Goal: Task Accomplishment & Management: Complete application form

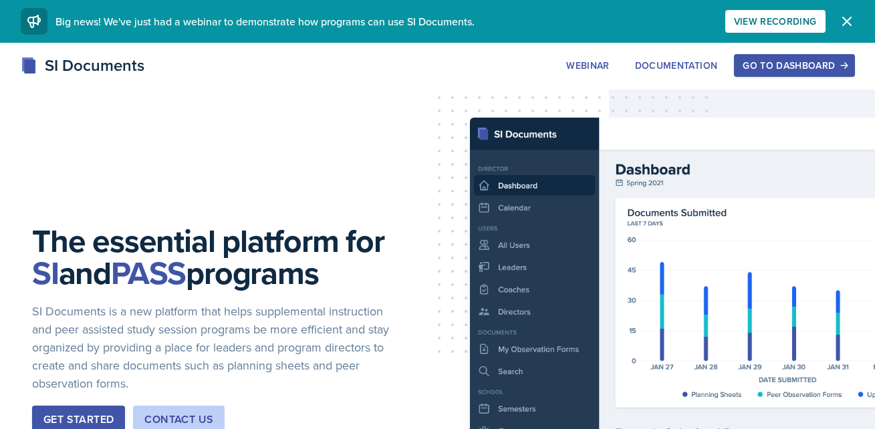
click at [768, 71] on div "Go to Dashboard" at bounding box center [793, 65] width 103 height 11
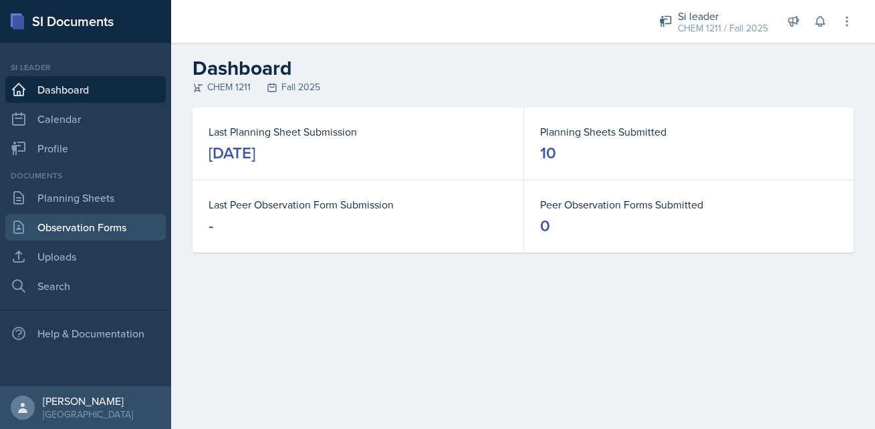
click at [94, 227] on link "Observation Forms" at bounding box center [85, 227] width 160 height 27
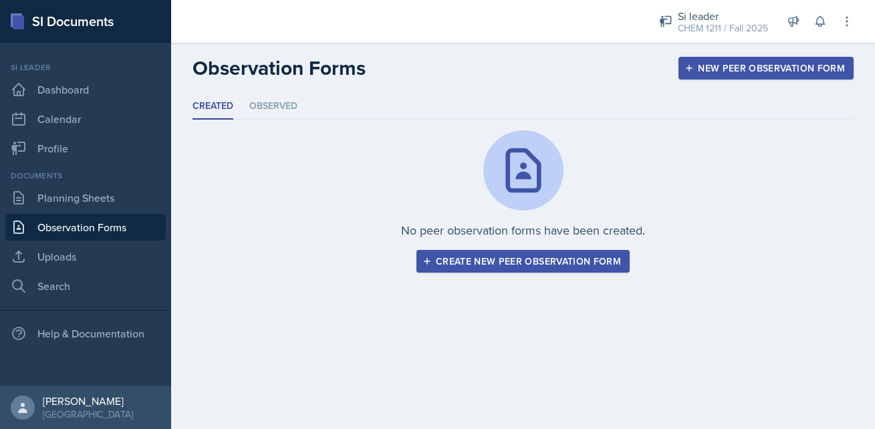
click at [470, 267] on div "Create new peer observation form" at bounding box center [523, 261] width 196 height 11
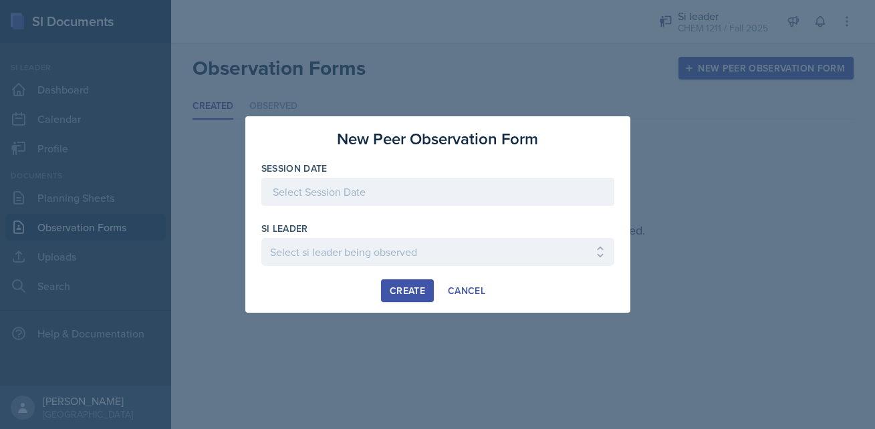
click at [363, 188] on div at bounding box center [437, 192] width 353 height 28
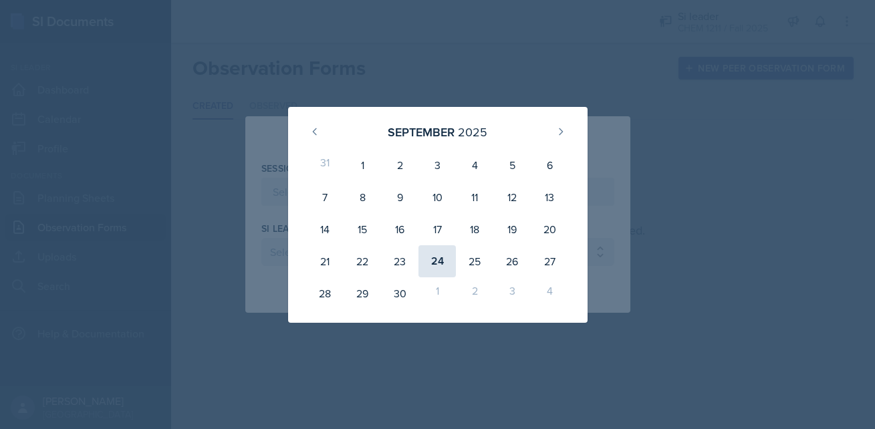
click at [438, 265] on div "24" at bounding box center [436, 261] width 37 height 32
type input "September 24th, 2025"
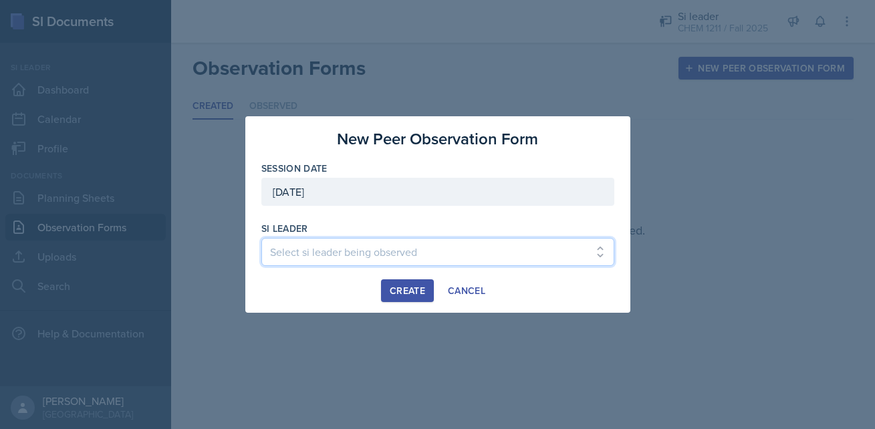
click at [361, 245] on select "Select si leader being observed Rayann Afani / PSYC 2500 / The Phantoms of The …" at bounding box center [437, 252] width 353 height 28
select select "6b02eb4e-9604-43c9-84ac-fc8d99a6734a"
click at [261, 238] on select "Select si leader being observed Rayann Afani / PSYC 2500 / The Phantoms of The …" at bounding box center [437, 252] width 353 height 28
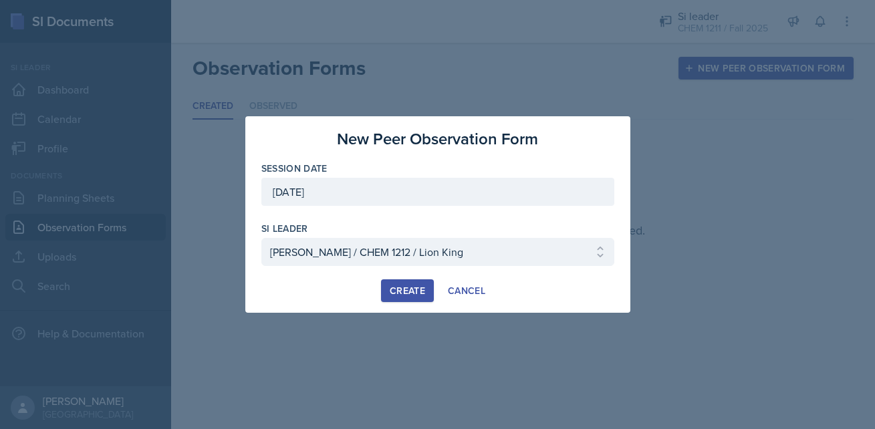
click at [408, 289] on div "Create" at bounding box center [407, 290] width 35 height 11
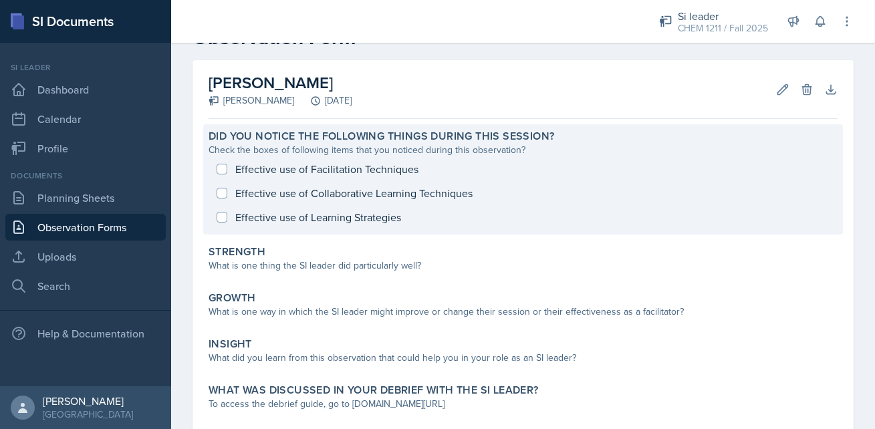
scroll to position [108, 0]
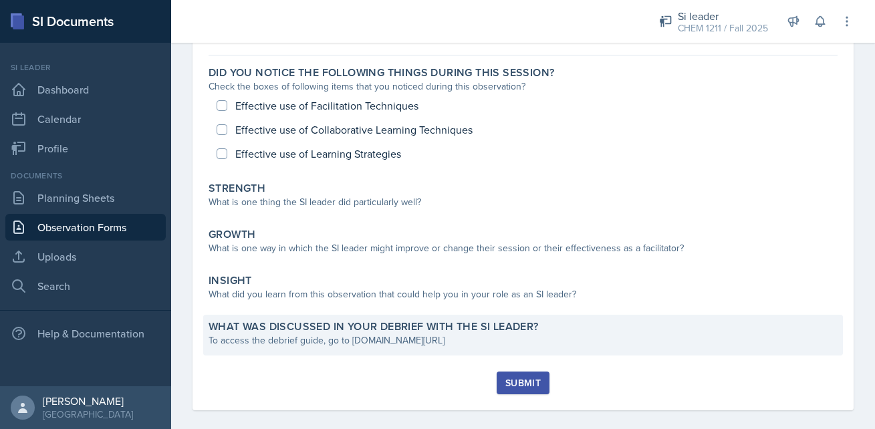
click at [347, 325] on label "What was discussed in your debrief with the SI Leader?" at bounding box center [373, 326] width 330 height 13
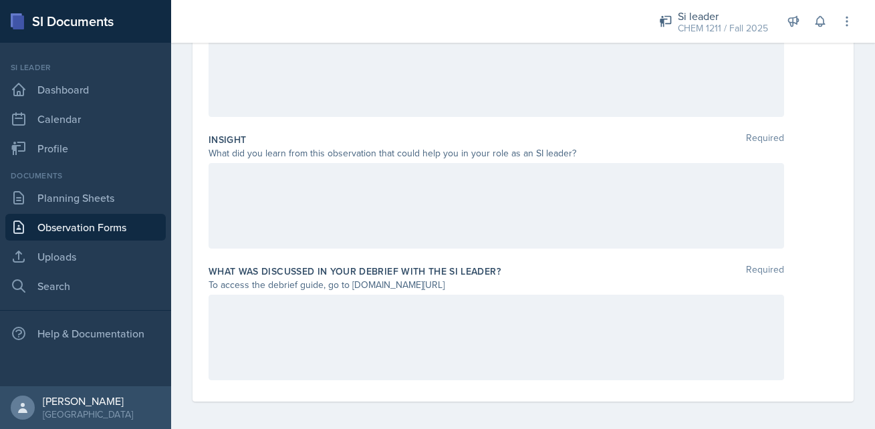
scroll to position [413, 0]
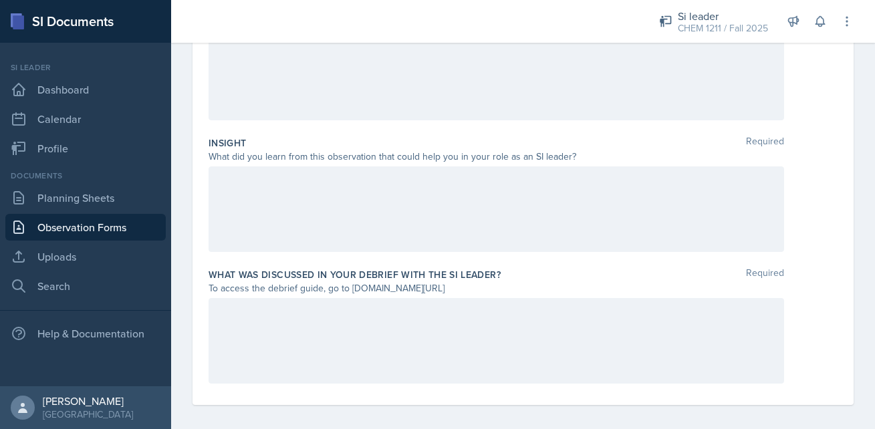
drag, startPoint x: 351, startPoint y: 289, endPoint x: 487, endPoint y: 286, distance: 136.4
click at [488, 286] on div "To access the debrief guide, go to www.tinyurl.com/obsvdebriefguide" at bounding box center [495, 288] width 575 height 14
copy div "www.tinyurl.com/obsvdebriefguide"
click at [450, 180] on div at bounding box center [495, 209] width 575 height 86
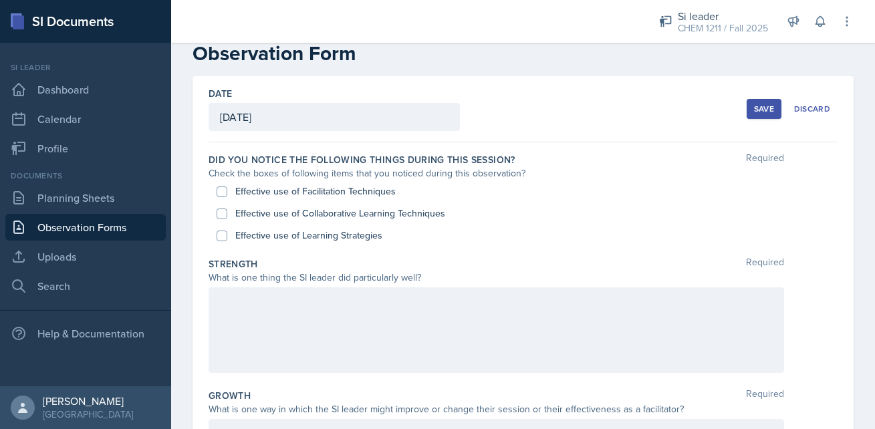
scroll to position [0, 0]
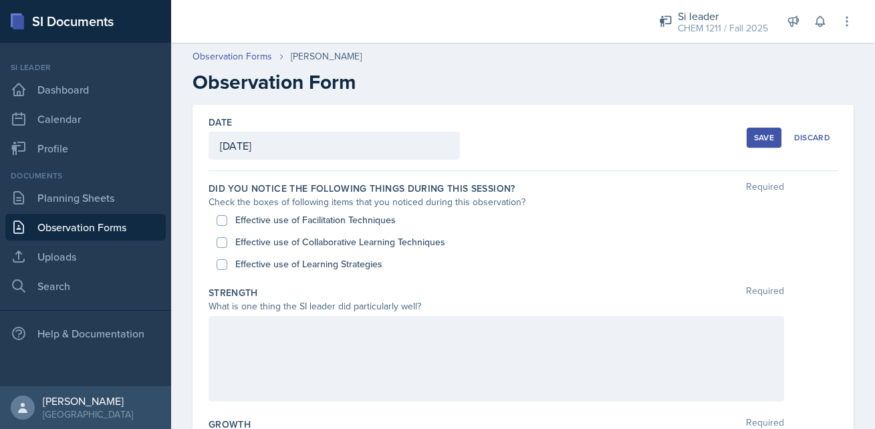
click at [410, 199] on div "Check the boxes of following items that you noticed during this observation?" at bounding box center [495, 202] width 575 height 14
click at [599, 133] on div "Date September 24th, 2025 September 2025 31 1 2 3 4 5 6 7 8 9 10 11 12 13 14 15…" at bounding box center [522, 138] width 629 height 66
click at [480, 169] on div "Date September 24th, 2025 September 2025 31 1 2 3 4 5 6 7 8 9 10 11 12 13 14 15…" at bounding box center [522, 138] width 629 height 66
click at [386, 195] on div "Check the boxes of following items that you noticed during this observation?" at bounding box center [495, 202] width 575 height 14
click at [400, 194] on label "Did you notice the following things during this session?" at bounding box center [361, 188] width 307 height 13
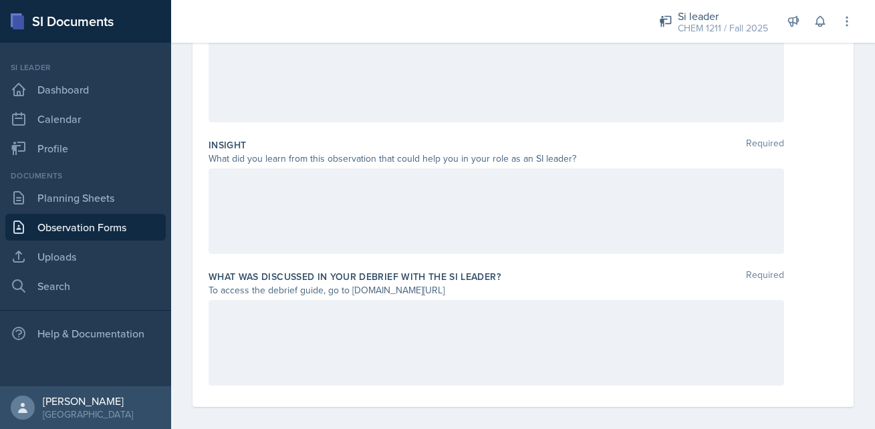
scroll to position [421, 0]
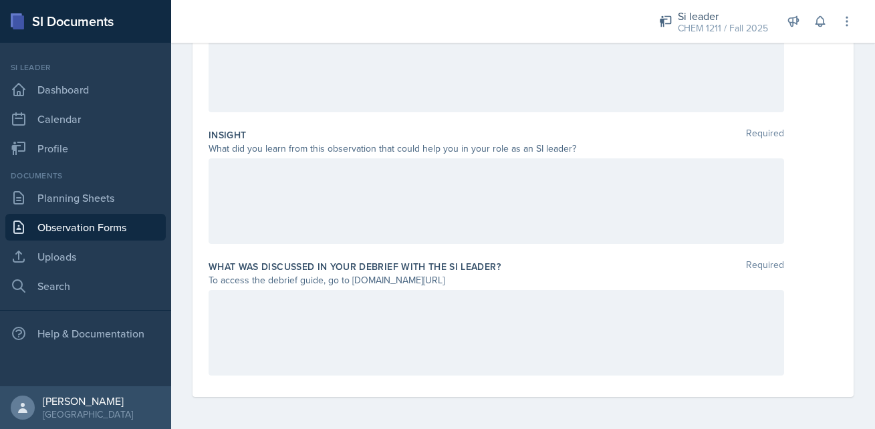
click at [476, 330] on div at bounding box center [495, 333] width 575 height 86
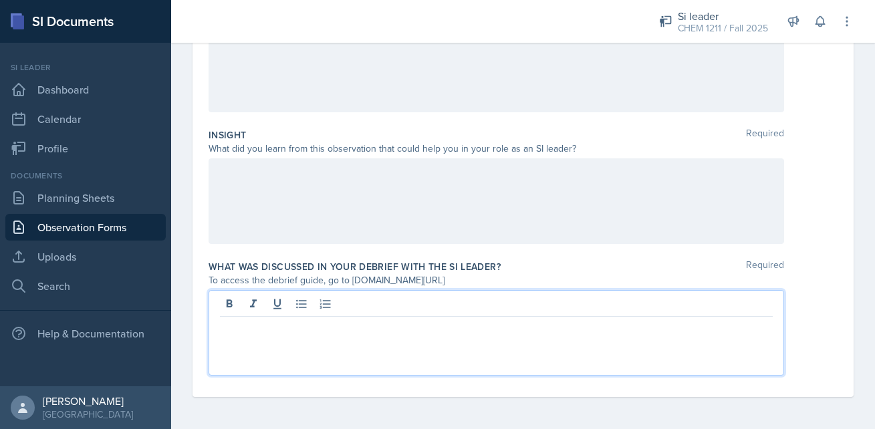
click at [418, 203] on div at bounding box center [495, 201] width 575 height 86
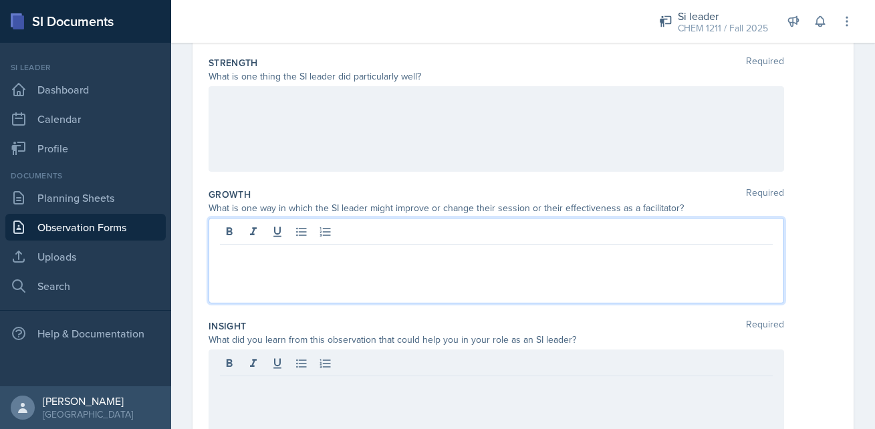
click at [388, 247] on p at bounding box center [496, 255] width 553 height 16
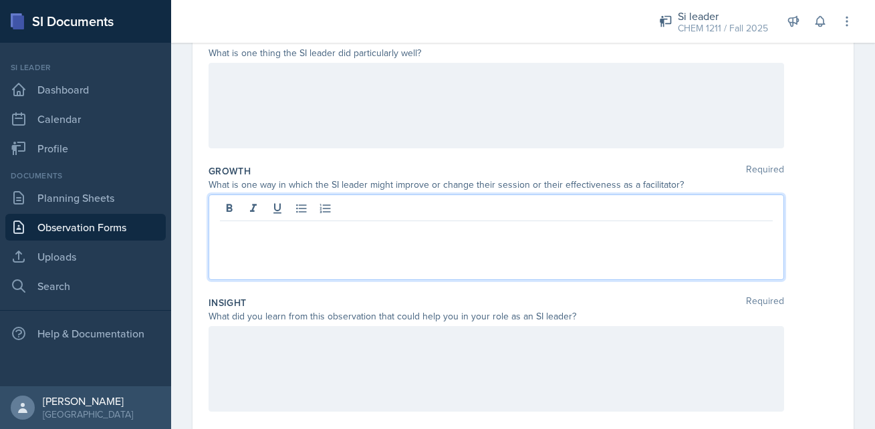
click at [347, 94] on div at bounding box center [495, 106] width 575 height 86
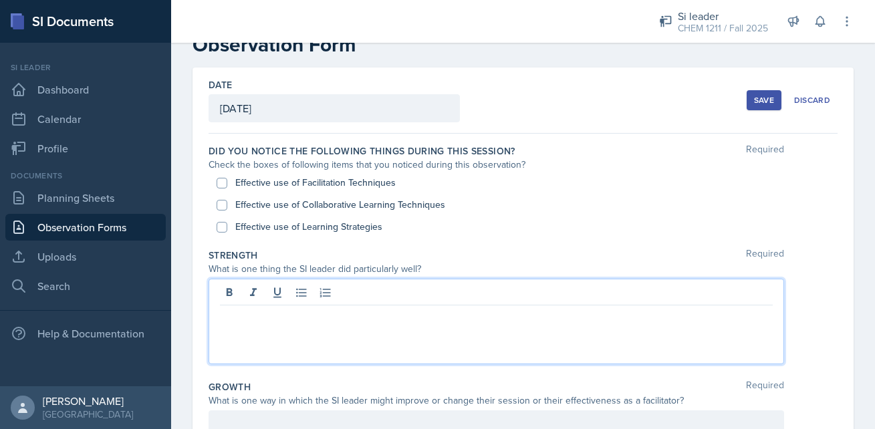
scroll to position [35, 0]
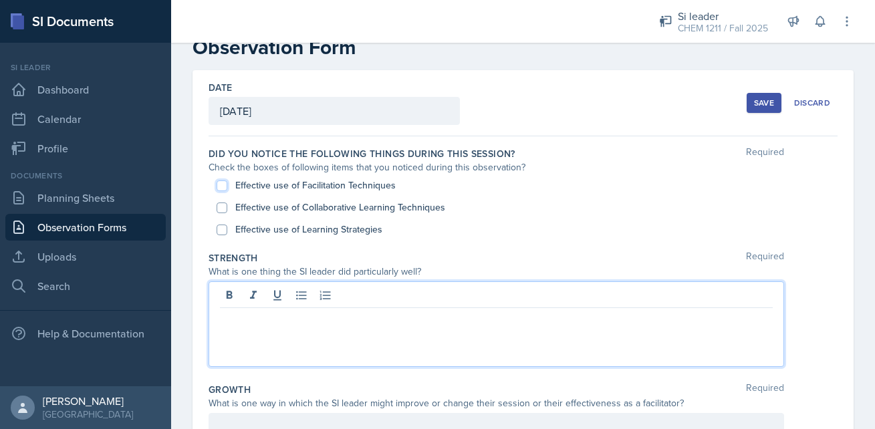
click at [225, 182] on input "Effective use of Facilitation Techniques" at bounding box center [222, 185] width 11 height 11
checkbox input "true"
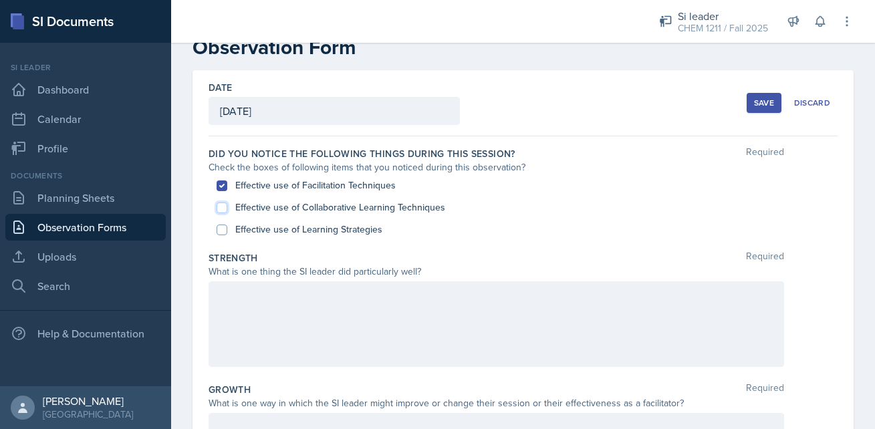
click at [223, 204] on input "Effective use of Collaborative Learning Techniques" at bounding box center [222, 207] width 11 height 11
checkbox input "true"
click at [224, 231] on input "Effective use of Learning Strategies" at bounding box center [222, 230] width 11 height 11
checkbox input "true"
click at [442, 305] on div at bounding box center [495, 324] width 575 height 86
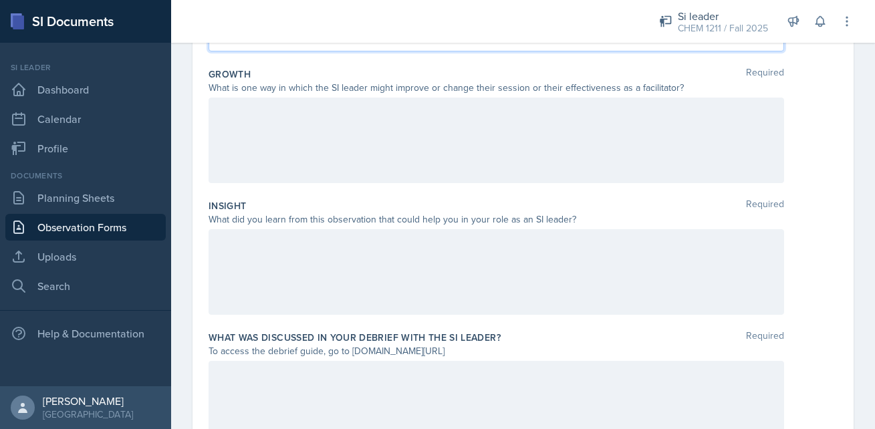
scroll to position [0, 0]
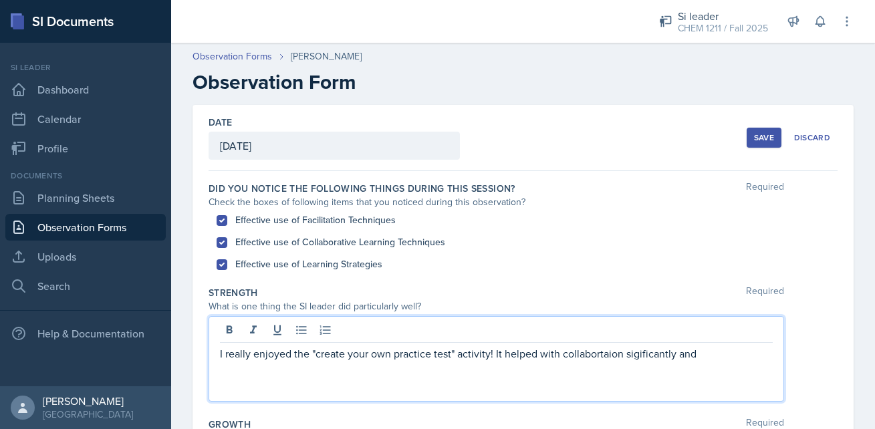
click at [609, 354] on p "I really enjoyed the "create your own practice test" activity! It helped with c…" at bounding box center [496, 353] width 553 height 16
click at [646, 356] on p "I really enjoyed the "create your own practice test" activity! It helped with c…" at bounding box center [496, 353] width 553 height 16
click at [626, 354] on p "I really enjoyed the "create your own practice test" activity! It helped with c…" at bounding box center [496, 353] width 553 height 16
click at [716, 361] on p "I really enjoyed the "create your own practice test" activity! It helped with c…" at bounding box center [496, 353] width 553 height 16
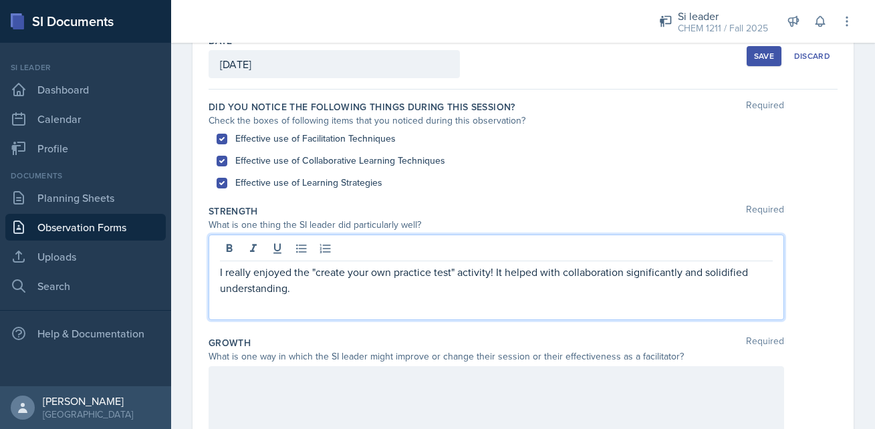
scroll to position [89, 0]
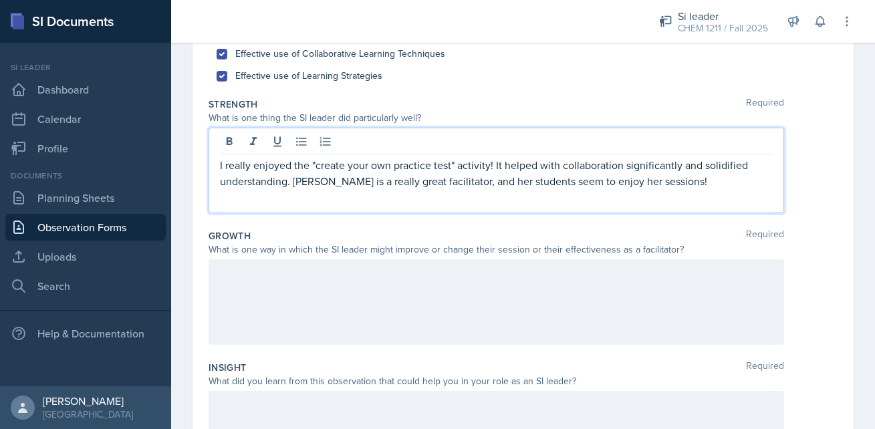
click at [505, 306] on div at bounding box center [495, 302] width 575 height 86
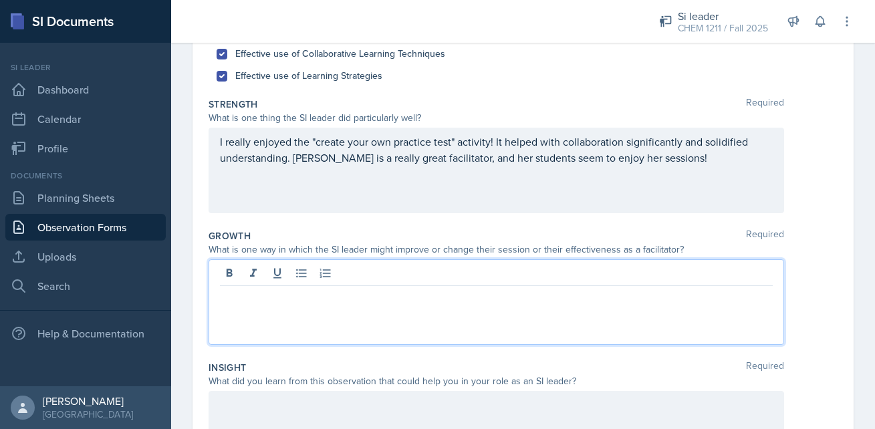
scroll to position [212, 0]
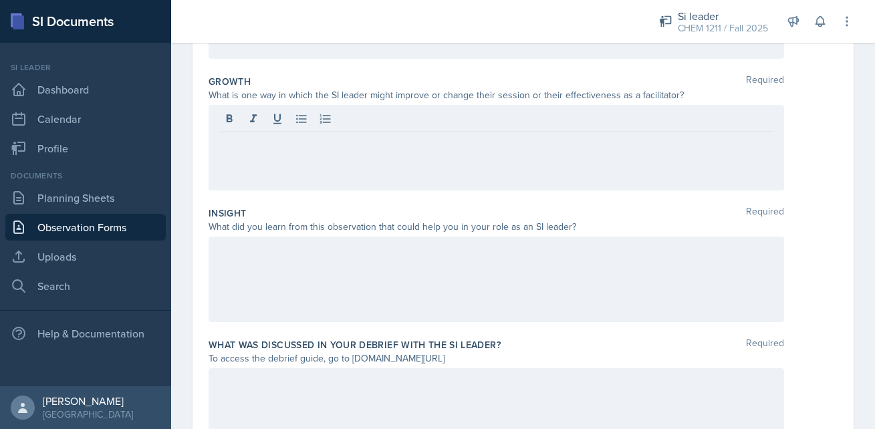
click at [505, 306] on div at bounding box center [495, 280] width 575 height 86
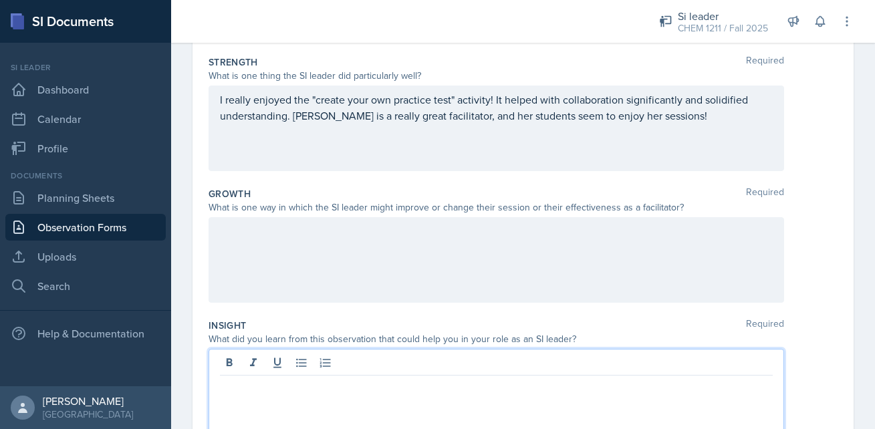
scroll to position [301, 0]
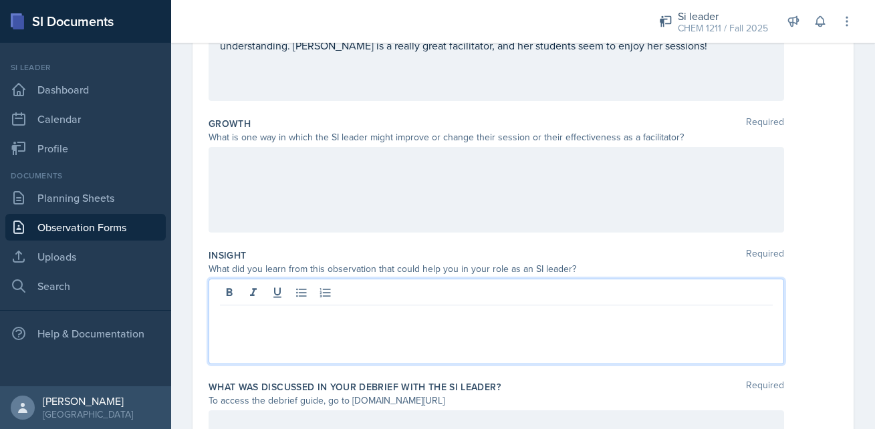
click at [435, 196] on div at bounding box center [495, 190] width 575 height 86
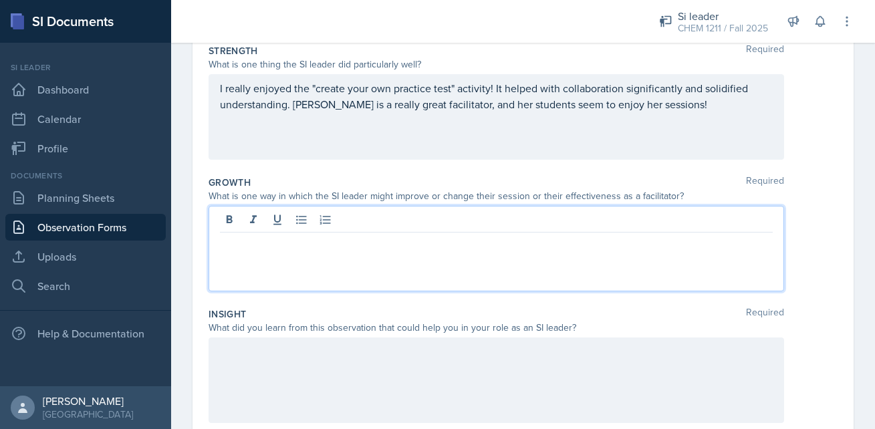
scroll to position [179, 0]
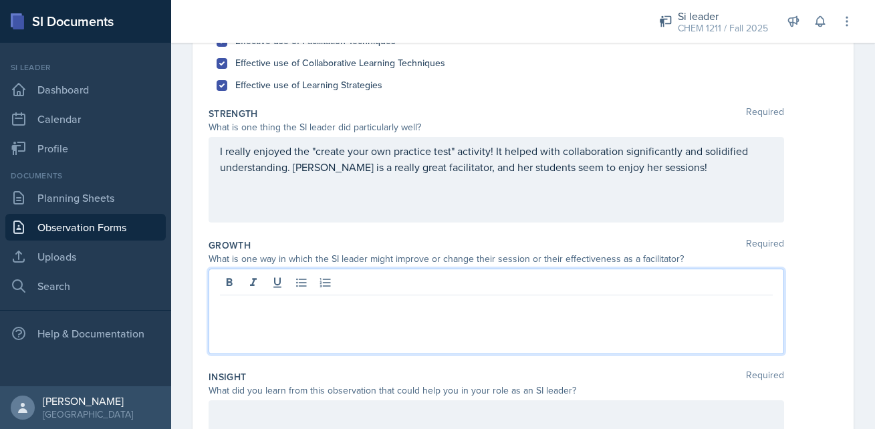
click at [685, 172] on p "I really enjoyed the "create your own practice test" activity! It helped with c…" at bounding box center [496, 159] width 553 height 32
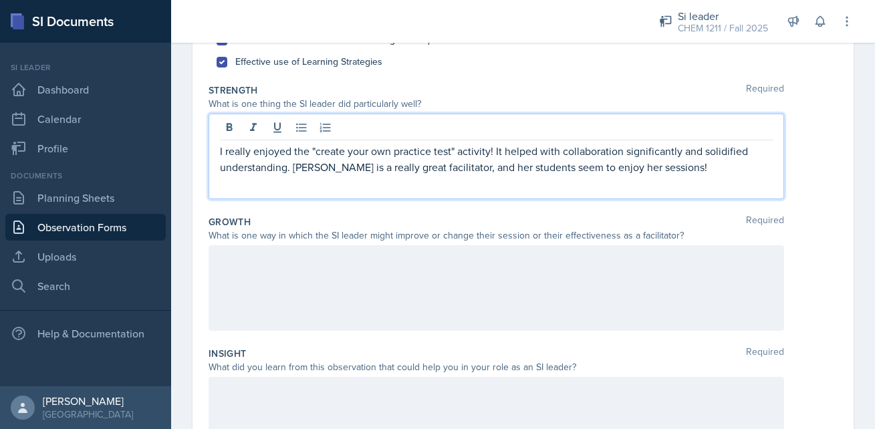
click at [649, 206] on div "Strength Required What is one thing the SI leader did particularly well? I real…" at bounding box center [522, 144] width 629 height 132
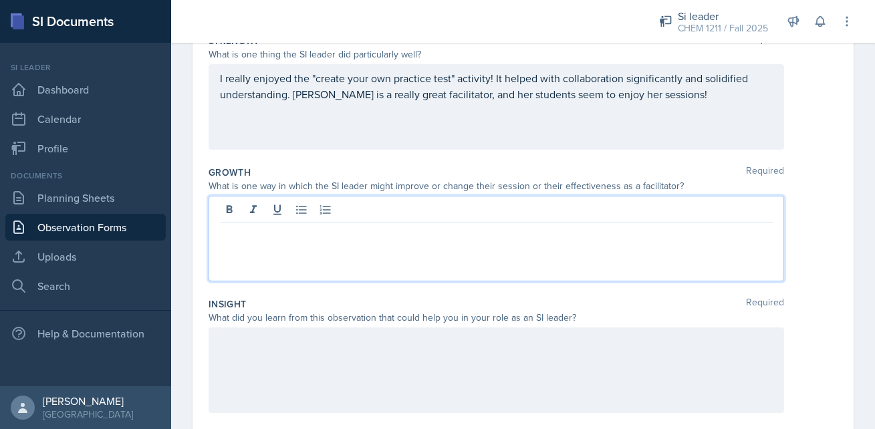
scroll to position [275, 0]
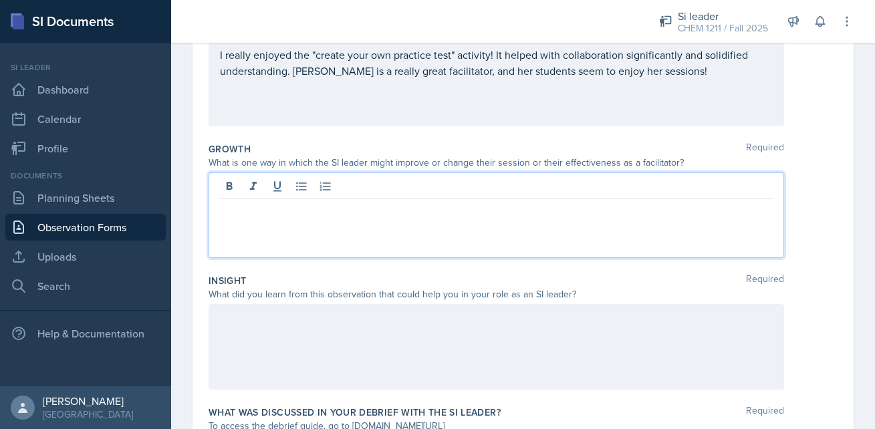
click at [649, 206] on p at bounding box center [496, 210] width 553 height 16
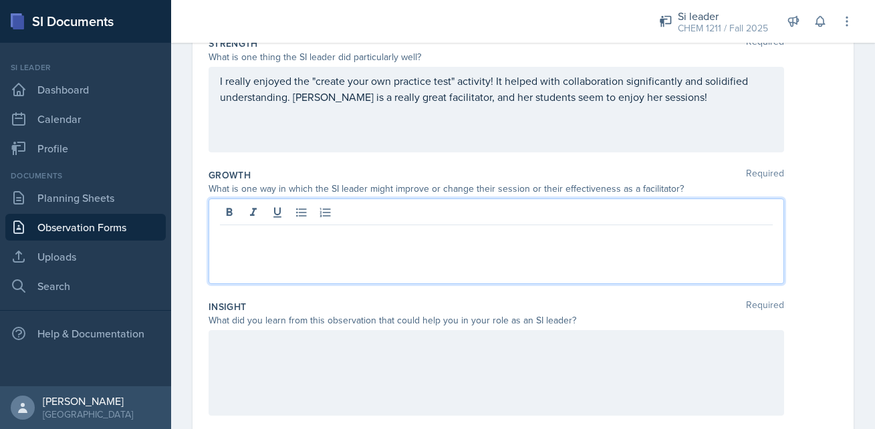
scroll to position [251, 0]
click at [707, 112] on div "I really enjoyed the "create your own practice test" activity! It helped with c…" at bounding box center [495, 108] width 575 height 86
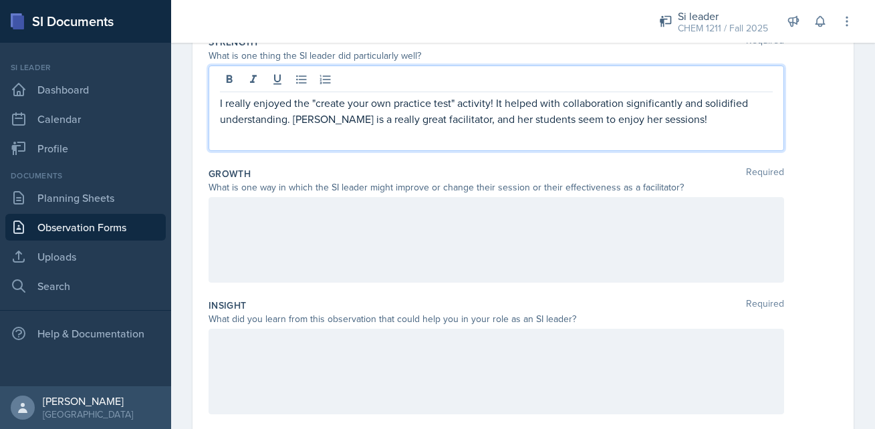
scroll to position [274, 0]
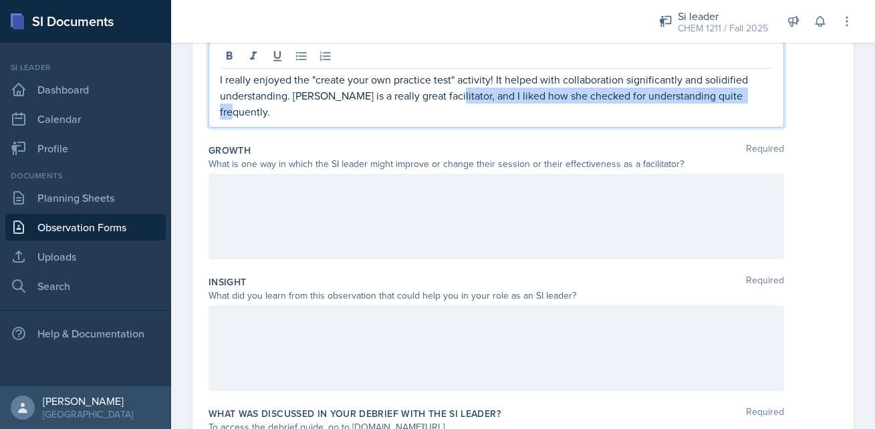
drag, startPoint x: 745, startPoint y: 96, endPoint x: 439, endPoint y: 97, distance: 306.1
click at [439, 97] on p "I really enjoyed the "create your own practice test" activity! It helped with c…" at bounding box center [496, 96] width 553 height 48
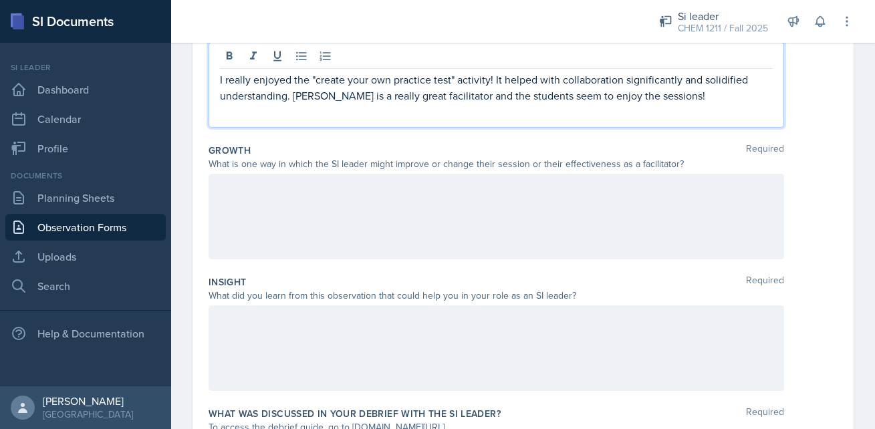
click at [406, 170] on div "What is one way in which the SI leader might improve or change their session or…" at bounding box center [495, 164] width 575 height 14
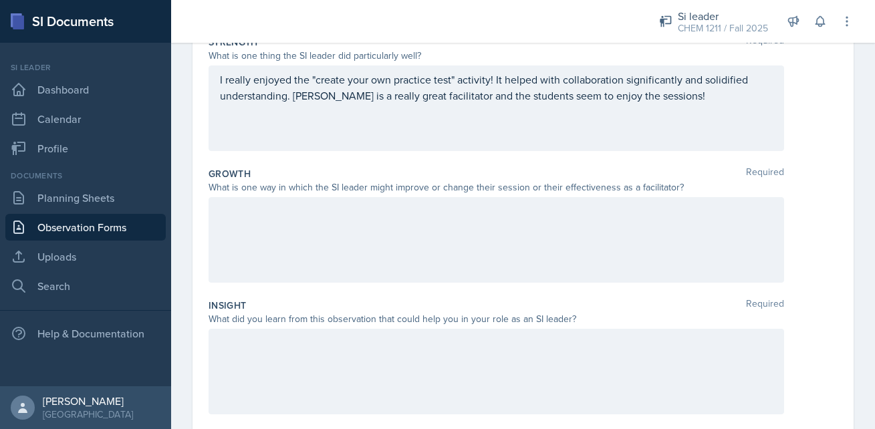
click at [437, 227] on div at bounding box center [495, 240] width 575 height 86
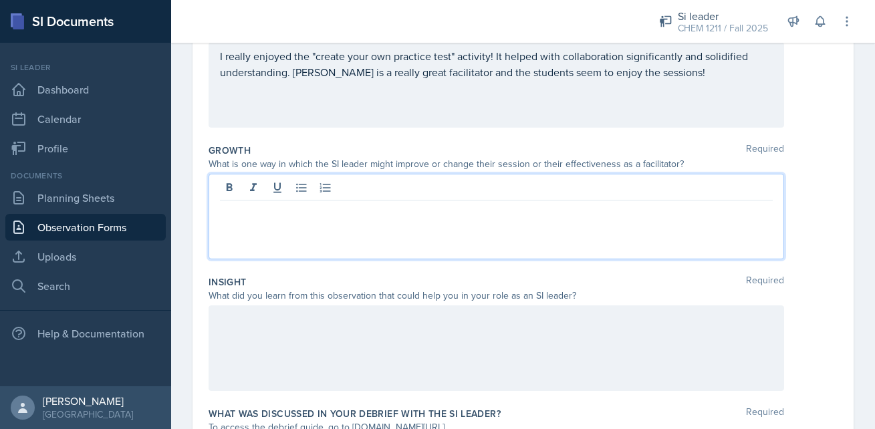
click at [660, 72] on p "I really enjoyed the "create your own practice test" activity! It helped with c…" at bounding box center [496, 64] width 553 height 32
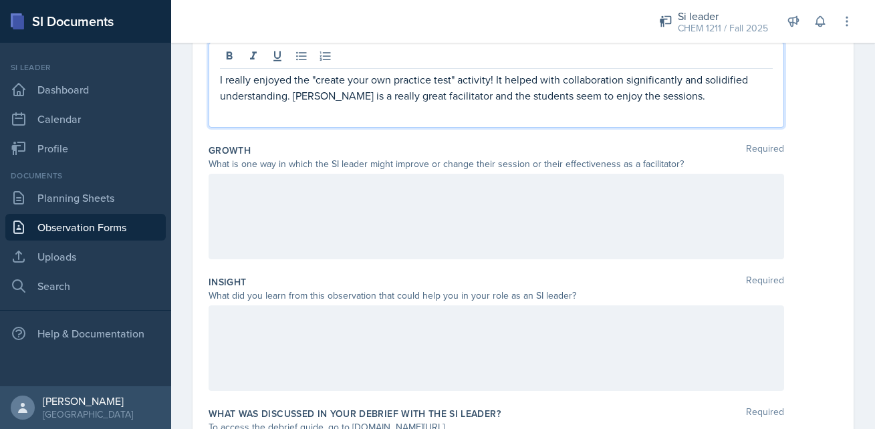
click at [451, 104] on div "I really enjoyed the "create your own practice test" activity! It helped with c…" at bounding box center [495, 85] width 575 height 86
click at [453, 96] on p "I really enjoyed the "create your own practice test" activity! It helped with c…" at bounding box center [496, 88] width 553 height 32
click at [633, 100] on p "I really enjoyed the "create your own practice test" activity! It helped with c…" at bounding box center [496, 88] width 553 height 32
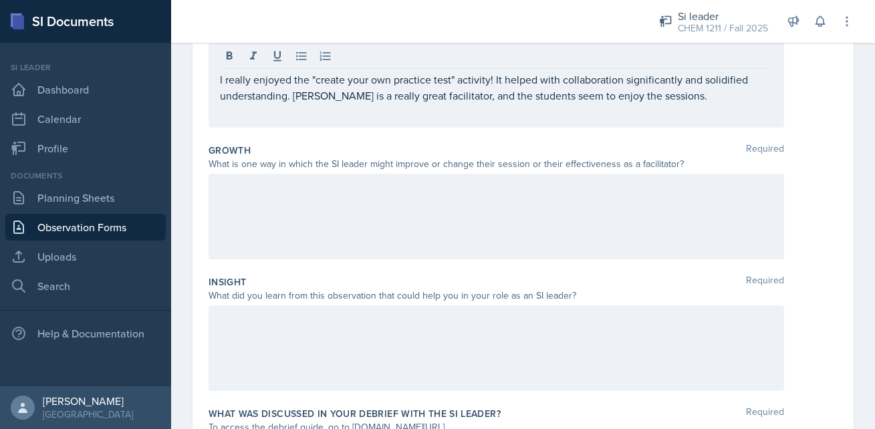
click at [660, 106] on div "I really enjoyed the "create your own practice test" activity! It helped with c…" at bounding box center [495, 85] width 575 height 86
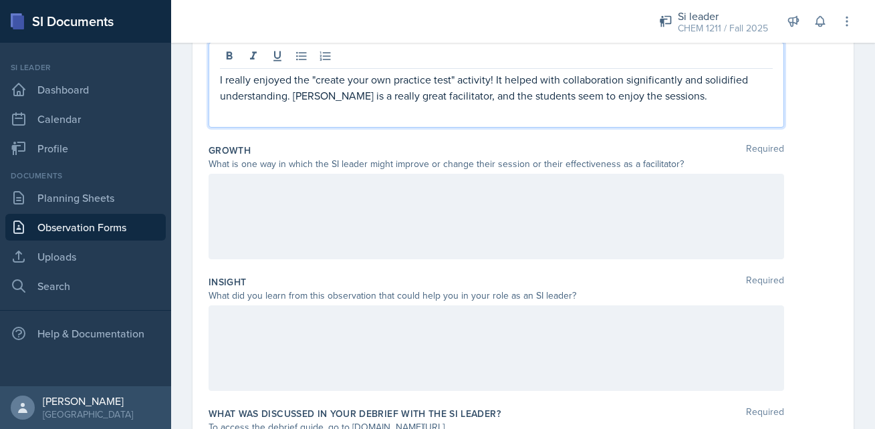
click at [658, 97] on p "I really enjoyed the "create your own practice test" activity! It helped with c…" at bounding box center [496, 88] width 553 height 32
click at [293, 98] on p "I really enjoyed the "create your own practice test" activity! It helped with c…" at bounding box center [496, 88] width 553 height 32
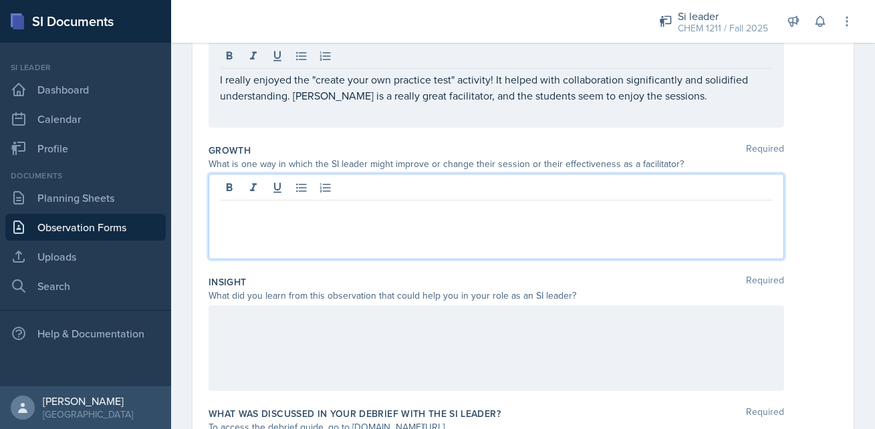
click at [288, 180] on div at bounding box center [495, 217] width 575 height 86
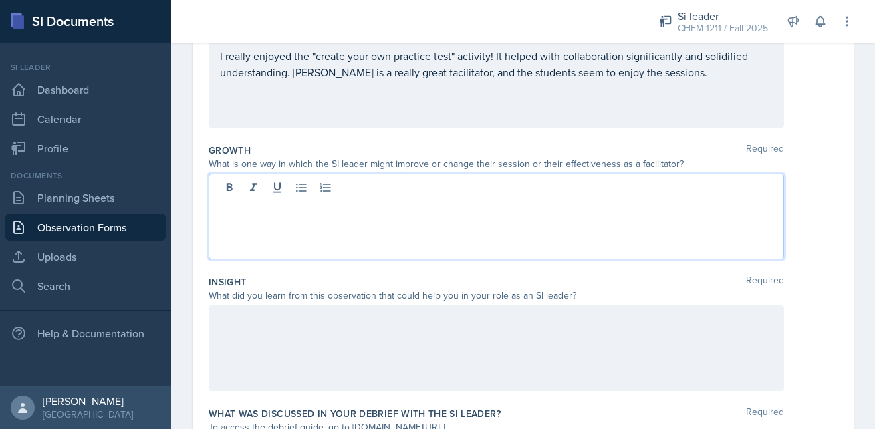
click at [495, 91] on div "I really enjoyed the "create your own practice test" activity! It helped with c…" at bounding box center [495, 85] width 575 height 86
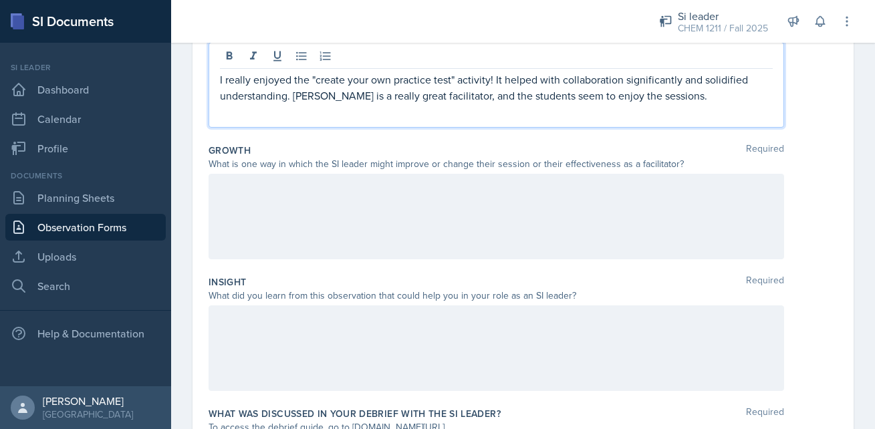
scroll to position [297, 0]
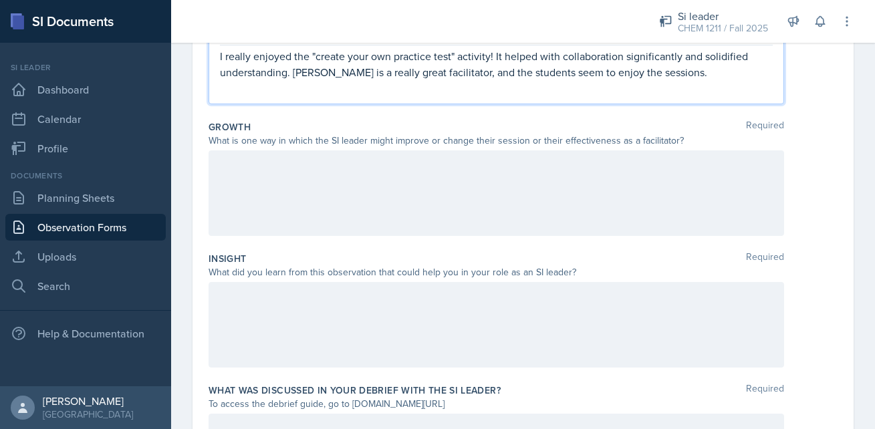
click at [515, 74] on p "I really enjoyed the "create your own practice test" activity! It helped with c…" at bounding box center [496, 64] width 553 height 32
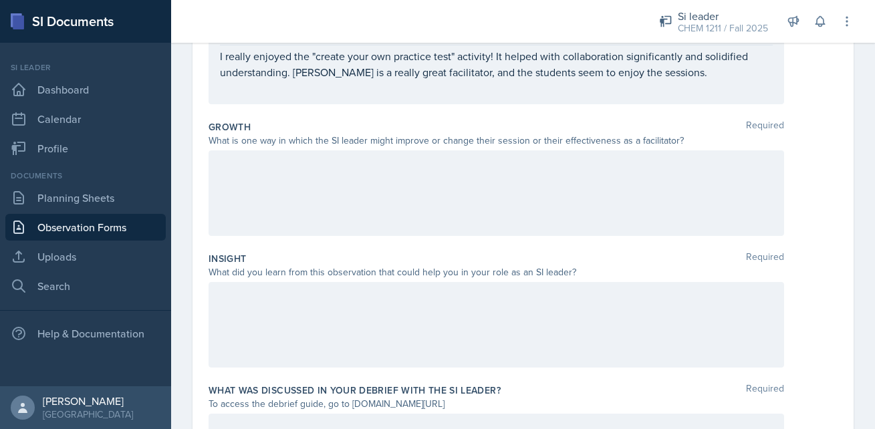
click at [656, 82] on div "I really enjoyed the "create your own practice test" activity! It helped with c…" at bounding box center [495, 62] width 575 height 86
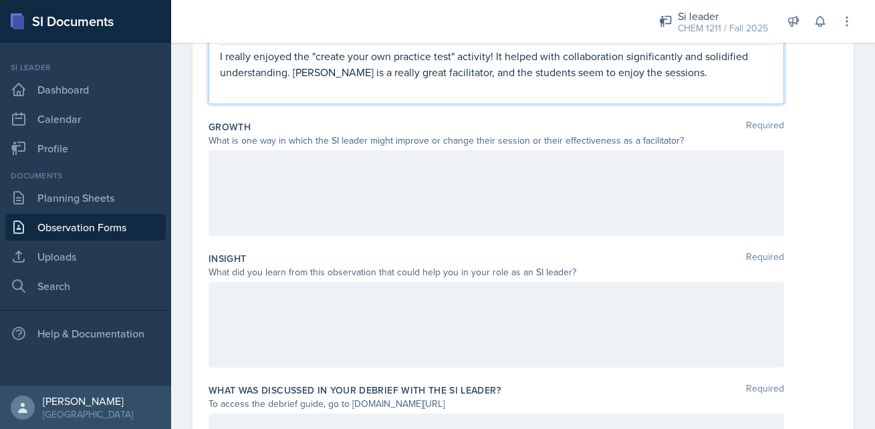
click at [658, 77] on p "I really enjoyed the "create your own practice test" activity! It helped with c…" at bounding box center [496, 64] width 553 height 32
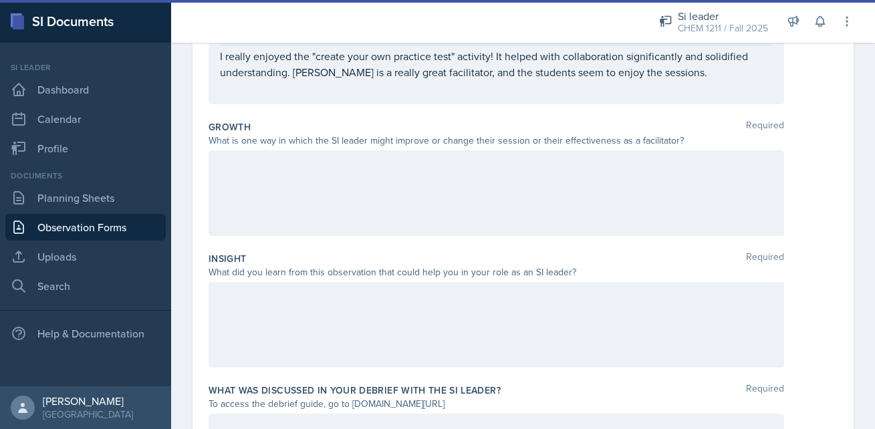
click at [433, 194] on div at bounding box center [495, 193] width 575 height 86
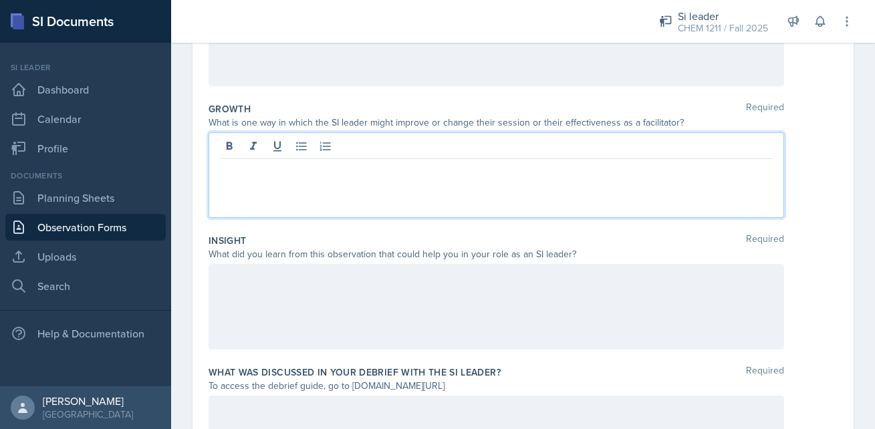
scroll to position [315, 0]
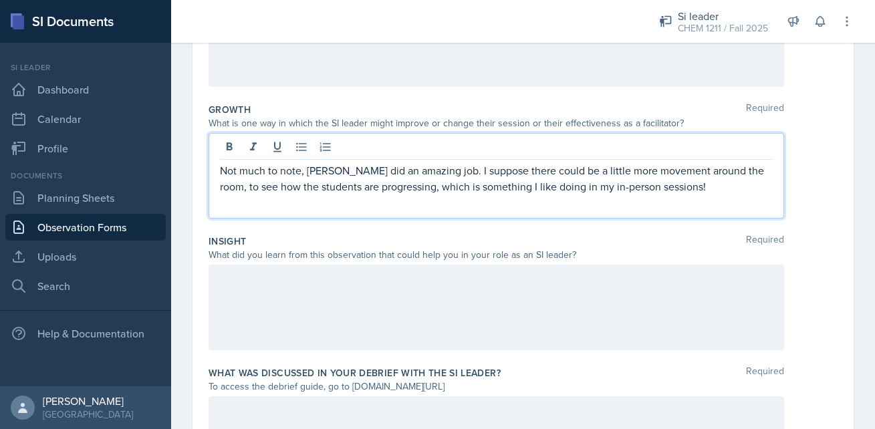
click at [337, 303] on div at bounding box center [495, 308] width 575 height 86
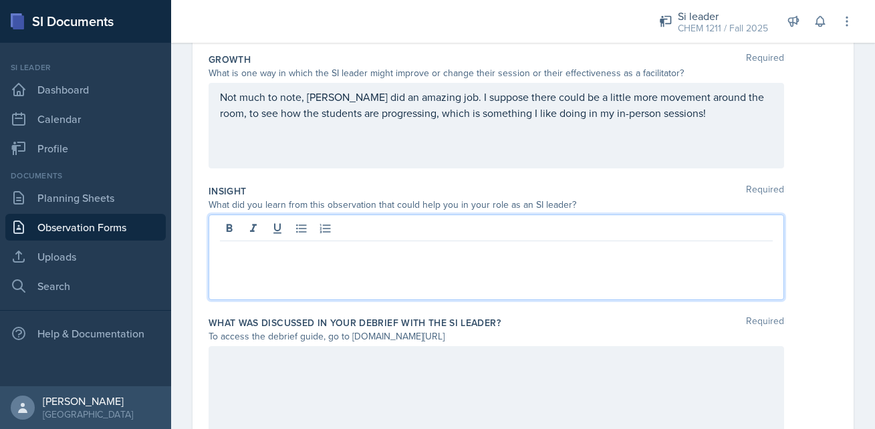
scroll to position [386, 0]
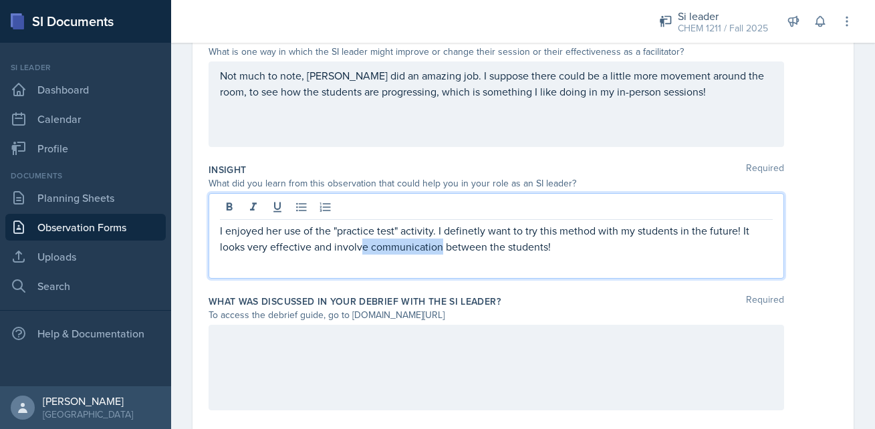
drag, startPoint x: 438, startPoint y: 249, endPoint x: 361, endPoint y: 248, distance: 77.5
click at [361, 248] on p "I enjoyed her use of the "practice test" activity. I definetly want to try this…" at bounding box center [496, 239] width 553 height 32
click at [481, 275] on div "I enjoyed her use of the "practice test" activity. I definetly want to try this…" at bounding box center [495, 236] width 575 height 86
click at [460, 228] on p "I enjoyed her use of the "practice test" activity. I definetly want to try this…" at bounding box center [496, 239] width 553 height 32
click at [465, 237] on p "I enjoyed her use of the "practice test" activity. I definetly want to try this…" at bounding box center [496, 239] width 553 height 32
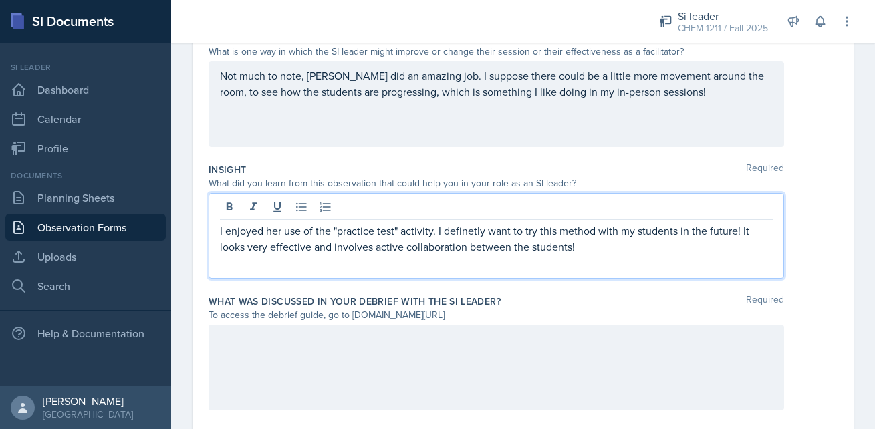
click at [462, 229] on p "I enjoyed her use of the "practice test" activity. I definetly want to try this…" at bounding box center [496, 239] width 553 height 32
click at [587, 253] on p "I enjoyed her use of the "practice test" activity. I definitely want to try thi…" at bounding box center [496, 239] width 553 height 32
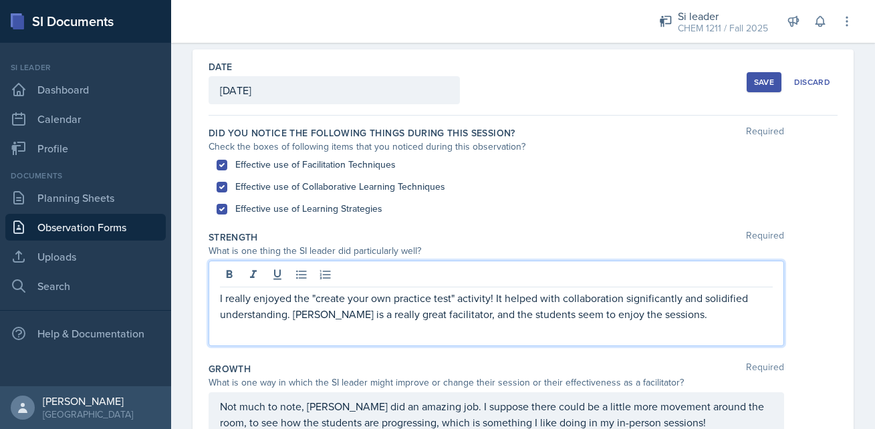
scroll to position [79, 0]
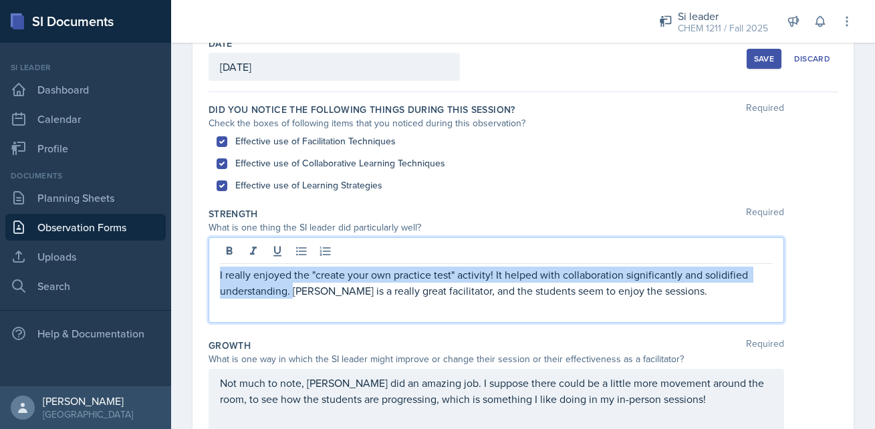
drag, startPoint x: 293, startPoint y: 293, endPoint x: 216, endPoint y: 268, distance: 81.4
click at [216, 268] on div "I really enjoyed the "create your own practice test" activity! It helped with c…" at bounding box center [495, 280] width 575 height 86
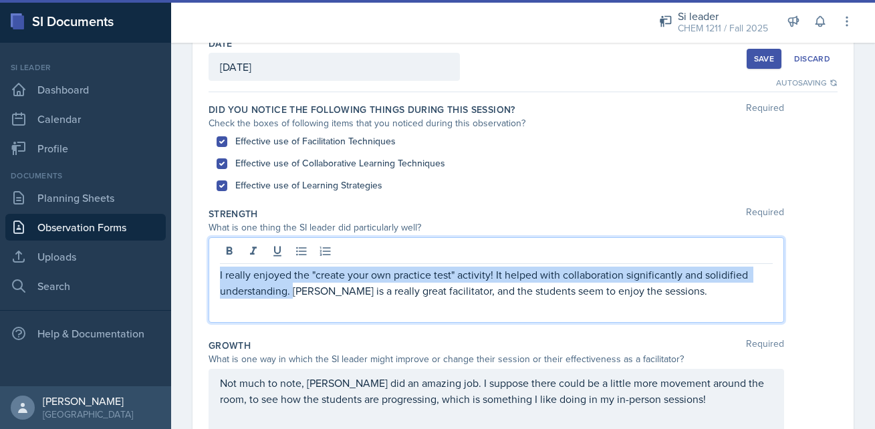
click at [372, 267] on p "I really enjoyed the "create your own practice test" activity! It helped with c…" at bounding box center [496, 283] width 553 height 32
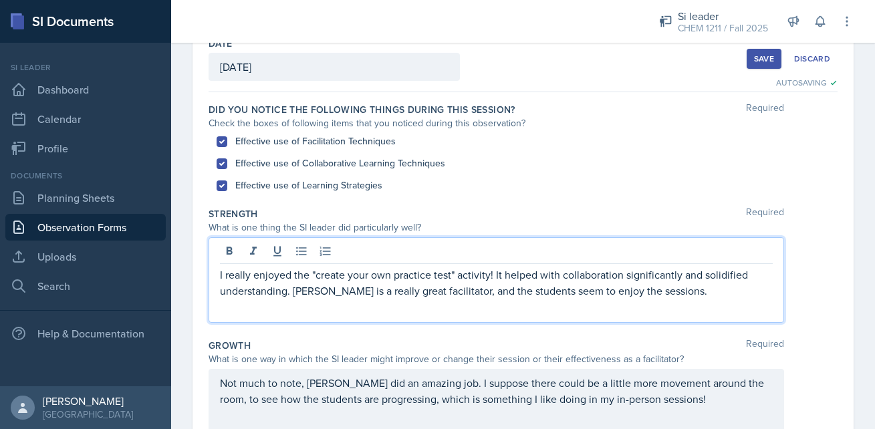
click at [271, 302] on div "I really enjoyed the "create your own practice test" activity! It helped with c…" at bounding box center [495, 280] width 575 height 86
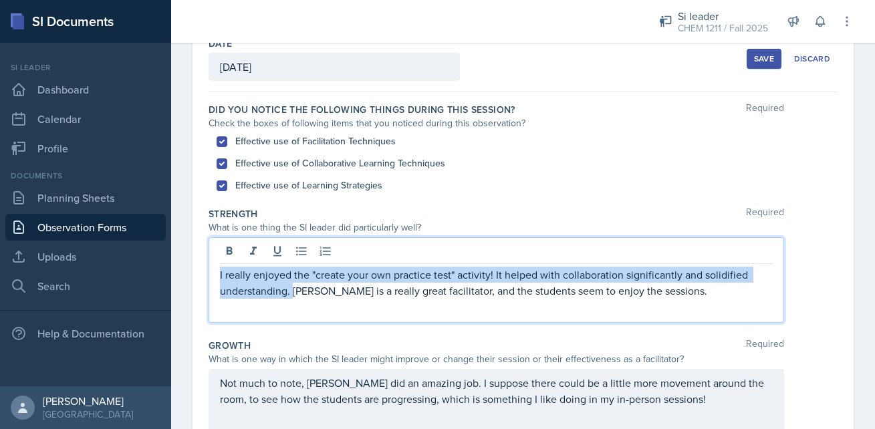
drag, startPoint x: 293, startPoint y: 293, endPoint x: 211, endPoint y: 265, distance: 86.9
click at [211, 265] on div "I really enjoyed the "create your own practice test" activity! It helped with c…" at bounding box center [495, 280] width 575 height 86
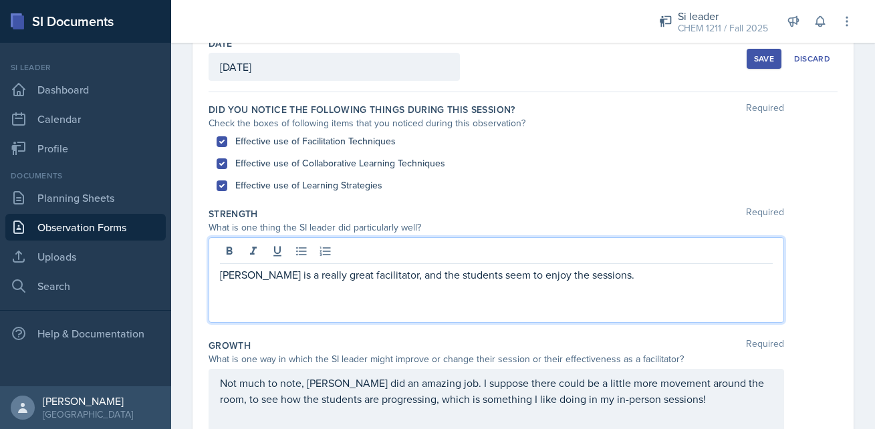
click at [600, 274] on p "Sarah is a really great facilitator, and the students seem to enjoy the session…" at bounding box center [496, 275] width 553 height 16
click at [715, 278] on p "Sarah is a really great facilitator, and the students seem to enjoy the session…" at bounding box center [496, 283] width 553 height 32
click at [727, 270] on p "Sarah is a really great facilitator, and the students seem to enjoy the session…" at bounding box center [496, 283] width 553 height 32
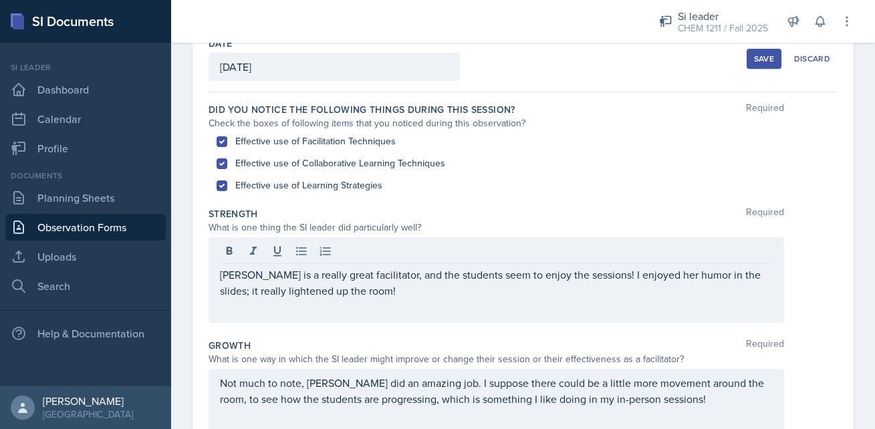
click at [704, 301] on div "Sarah is a really great facilitator, and the students seem to enjoy the session…" at bounding box center [495, 280] width 575 height 86
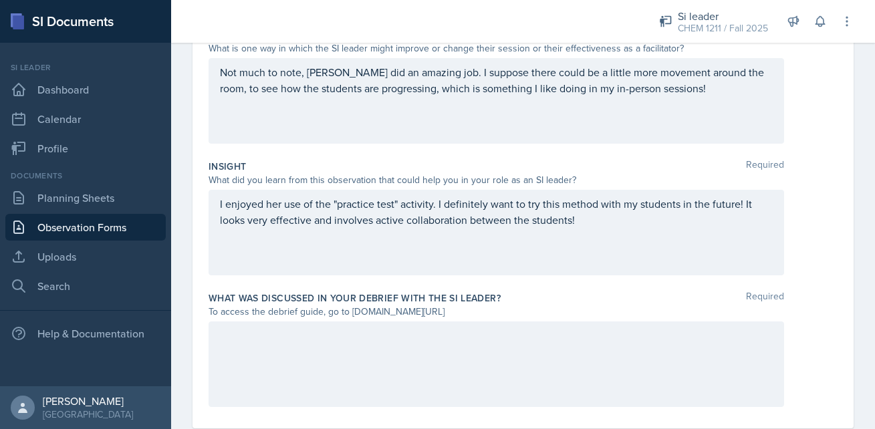
scroll to position [421, 0]
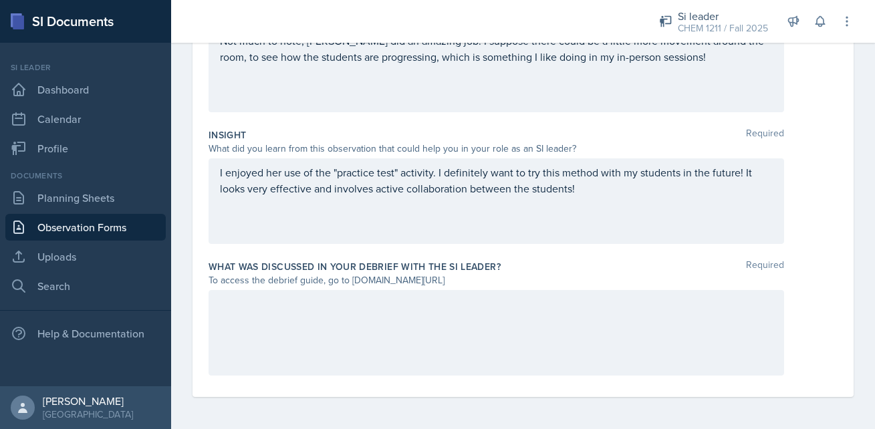
click at [444, 327] on div at bounding box center [495, 333] width 575 height 86
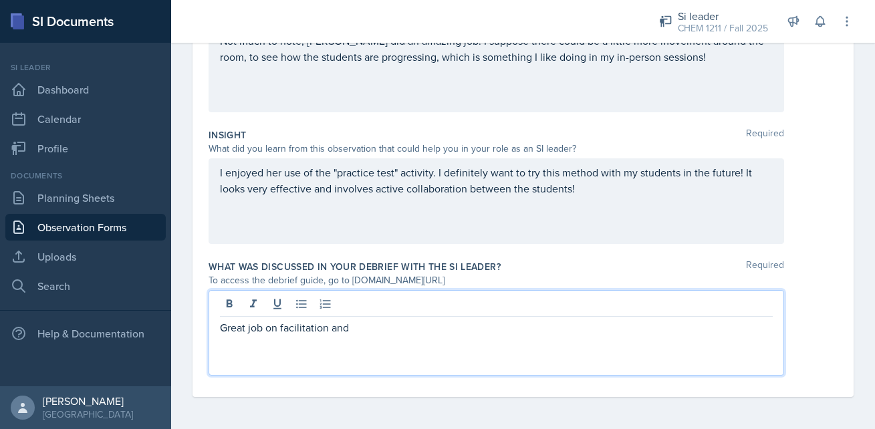
click at [221, 324] on p "Great job on facilitation and" at bounding box center [496, 327] width 553 height 16
click at [239, 326] on p "Couldnt stay for debrief discussion:" at bounding box center [496, 327] width 553 height 16
click at [319, 332] on p "Couldn't stay for debrief discussion:" at bounding box center [496, 327] width 553 height 16
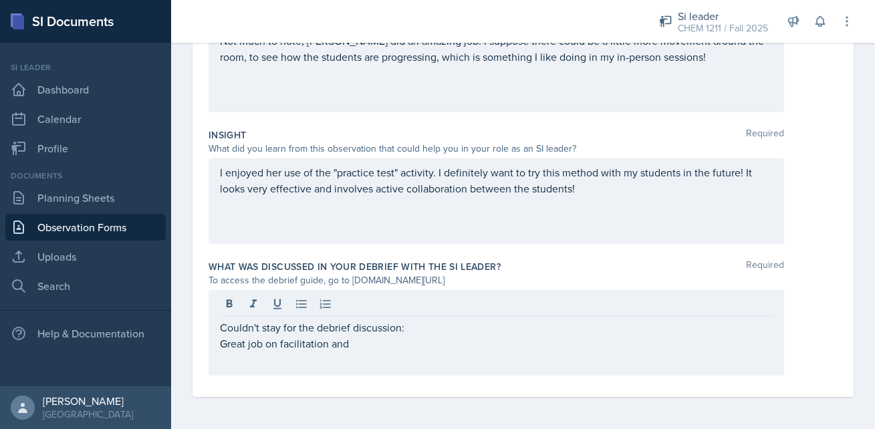
drag, startPoint x: 349, startPoint y: 281, endPoint x: 480, endPoint y: 287, distance: 131.1
click at [480, 287] on div "To access the debrief guide, go to www.tinyurl.com/obsvdebriefguide" at bounding box center [495, 280] width 575 height 14
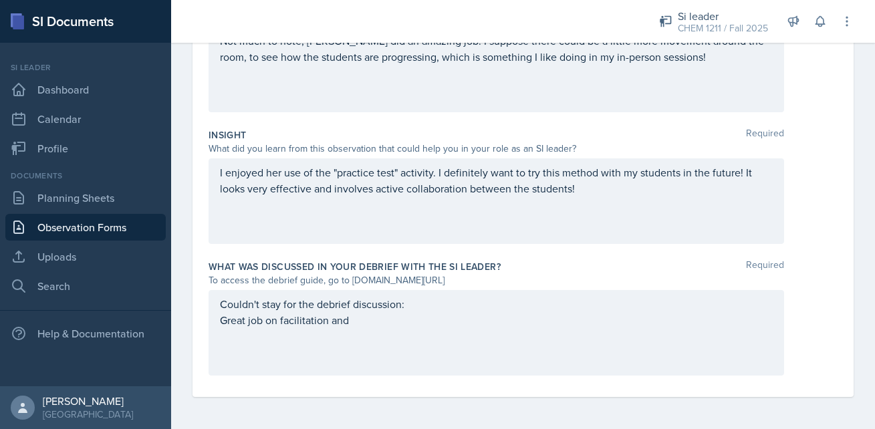
click at [499, 281] on div "To access the debrief guide, go to www.tinyurl.com/obsvdebriefguide" at bounding box center [495, 280] width 575 height 14
drag, startPoint x: 490, startPoint y: 280, endPoint x: 349, endPoint y: 273, distance: 141.2
click at [349, 273] on div "To access the debrief guide, go to www.tinyurl.com/obsvdebriefguide" at bounding box center [495, 280] width 575 height 14
copy div "www.tinyurl.com/obsvdebriefguide"
click at [572, 268] on div "What was discussed in your debrief with the SI Leader? Required" at bounding box center [522, 266] width 629 height 13
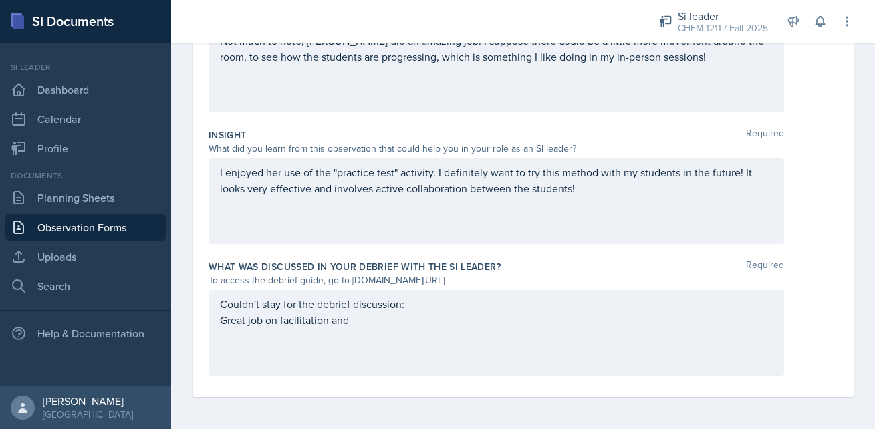
click at [370, 318] on div "Couldn't stay for the debrief discussion: Great job on facilitation and" at bounding box center [495, 333] width 575 height 86
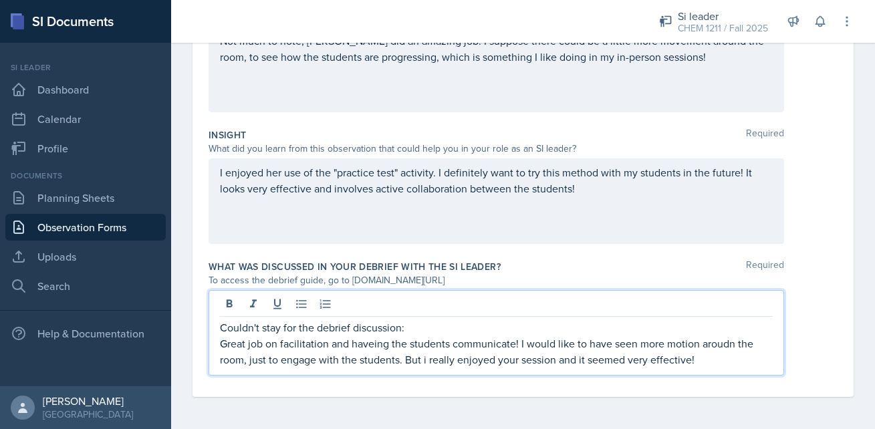
click at [363, 345] on p "Great job on facilitation and haveing the students communicate! I would like to…" at bounding box center [496, 351] width 553 height 32
click at [711, 342] on p "Great job on facilitation and having the students communicate! I would like to …" at bounding box center [496, 351] width 553 height 32
click at [425, 361] on p "Great job on facilitation and having the students communicate! I would like to …" at bounding box center [496, 351] width 553 height 32
click at [638, 253] on div "Insight Required What did you learn from this observation that could help you i…" at bounding box center [522, 189] width 629 height 132
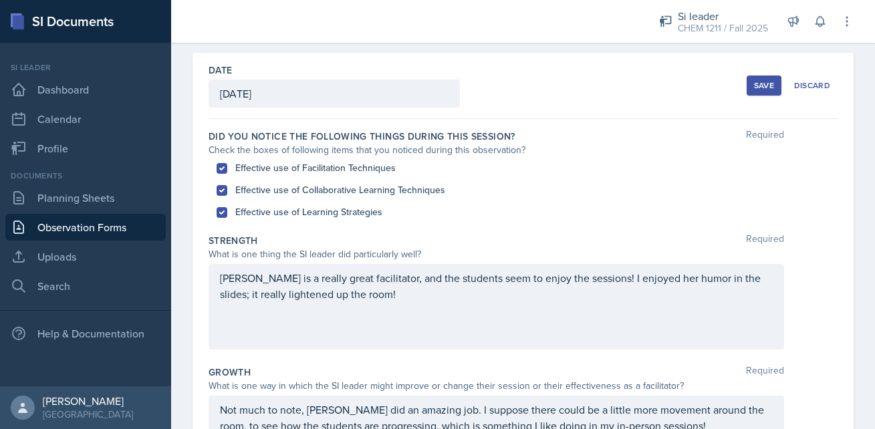
scroll to position [0, 0]
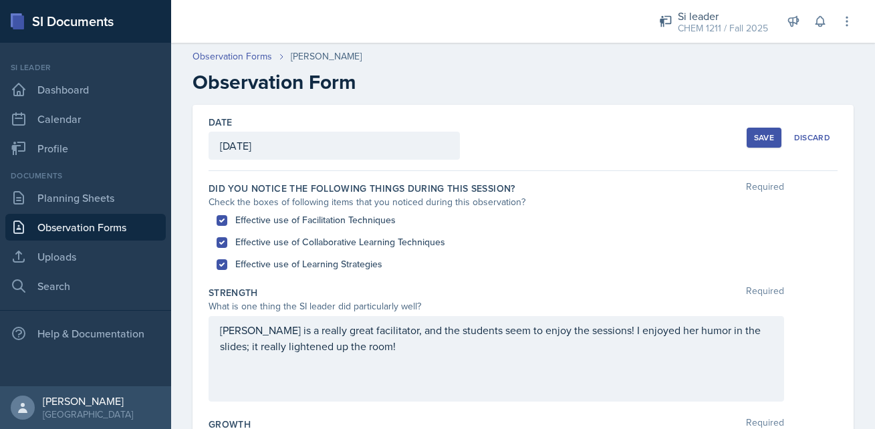
click at [762, 139] on div "Save" at bounding box center [764, 137] width 20 height 11
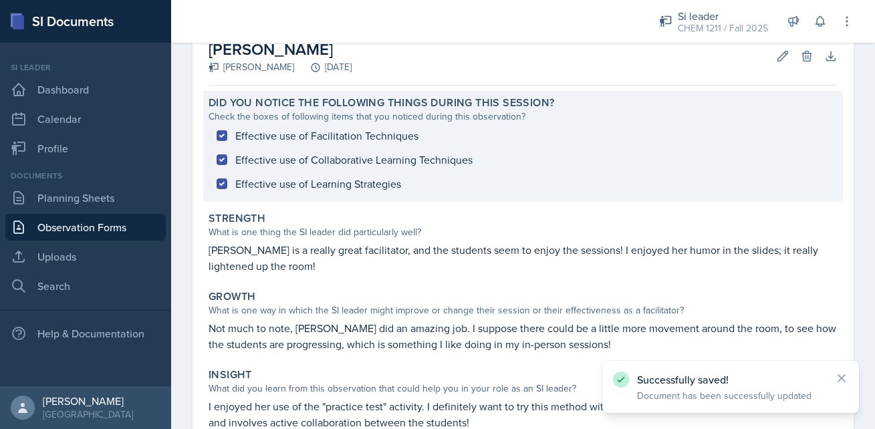
scroll to position [266, 0]
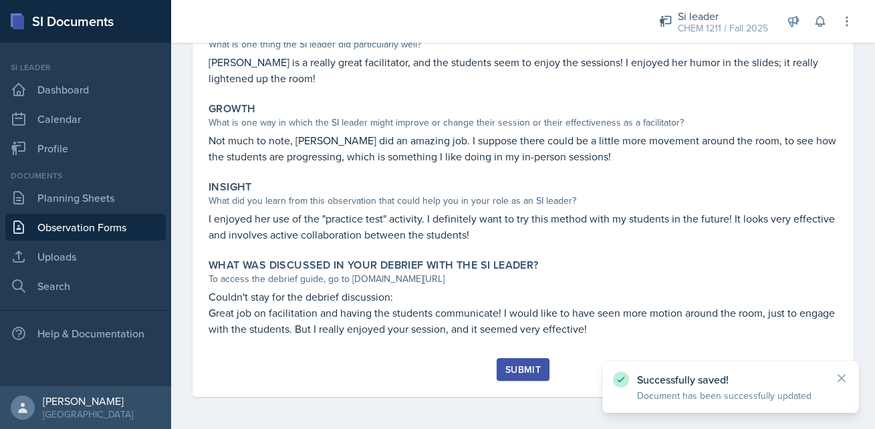
click at [520, 371] on div "Submit" at bounding box center [522, 369] width 35 height 11
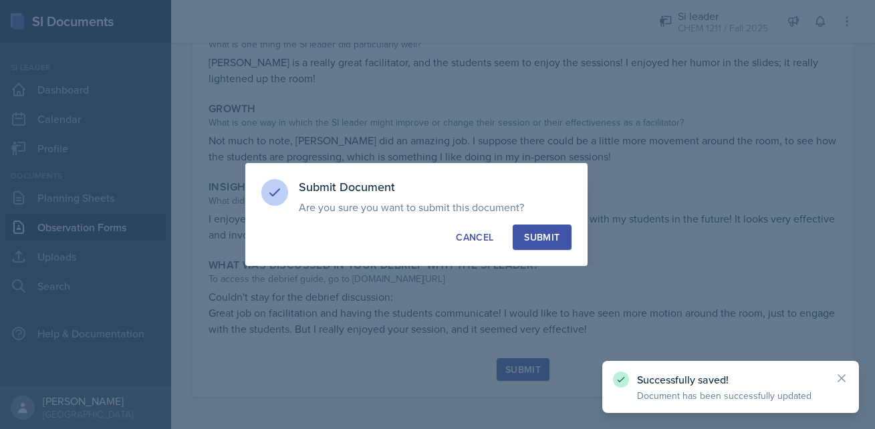
click at [546, 235] on div "Submit" at bounding box center [541, 237] width 35 height 13
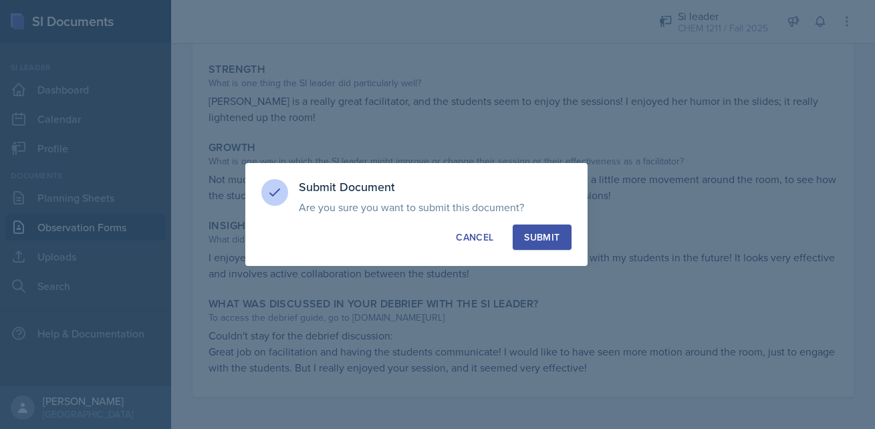
scroll to position [227, 0]
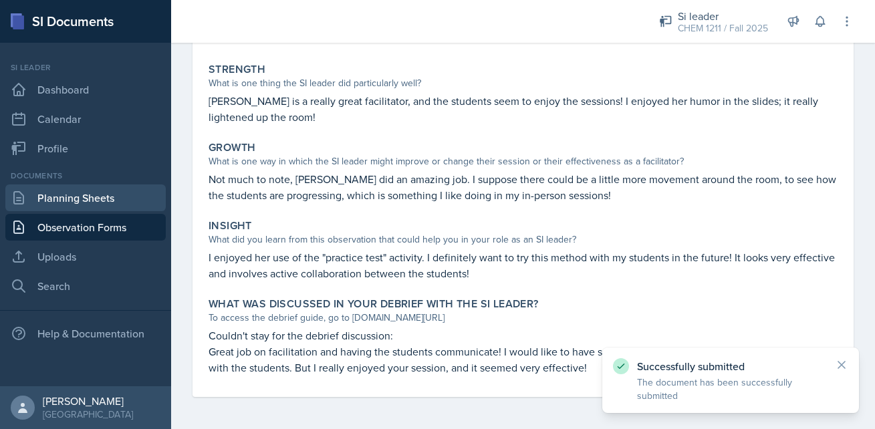
click at [108, 194] on link "Planning Sheets" at bounding box center [85, 197] width 160 height 27
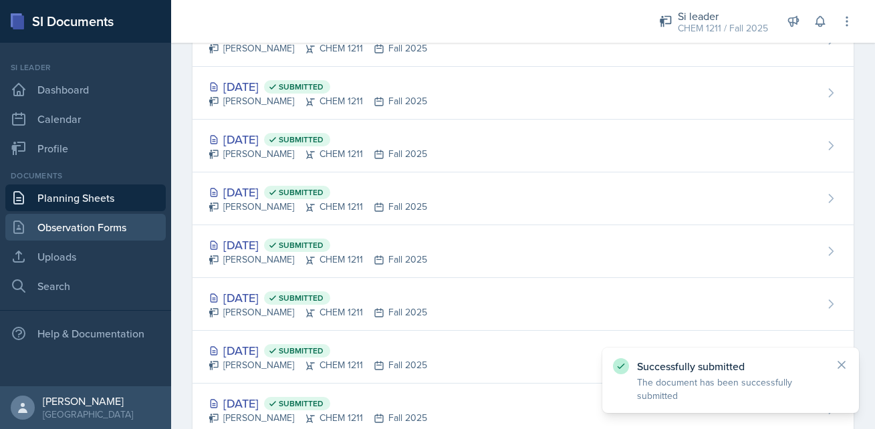
click at [101, 222] on link "Observation Forms" at bounding box center [85, 227] width 160 height 27
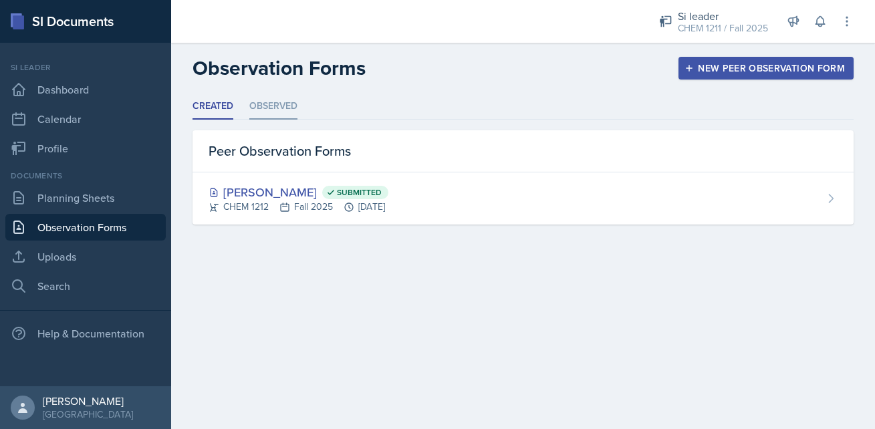
click at [258, 108] on li "Observed" at bounding box center [273, 107] width 48 height 26
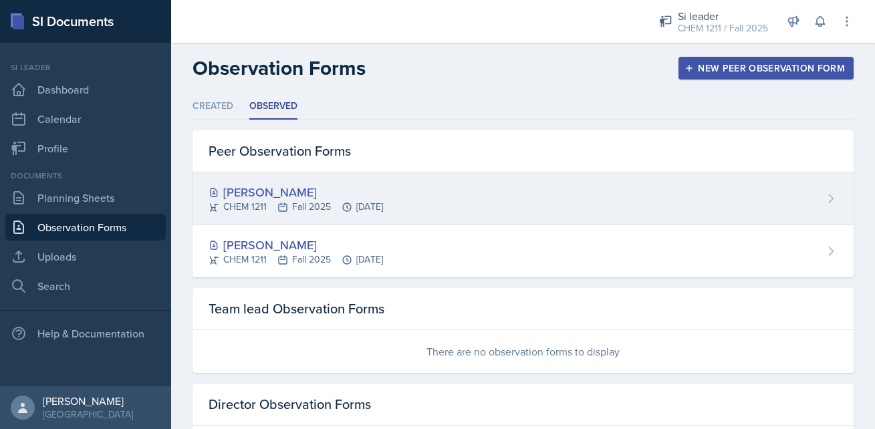
click at [238, 192] on div "[PERSON_NAME]" at bounding box center [295, 192] width 174 height 18
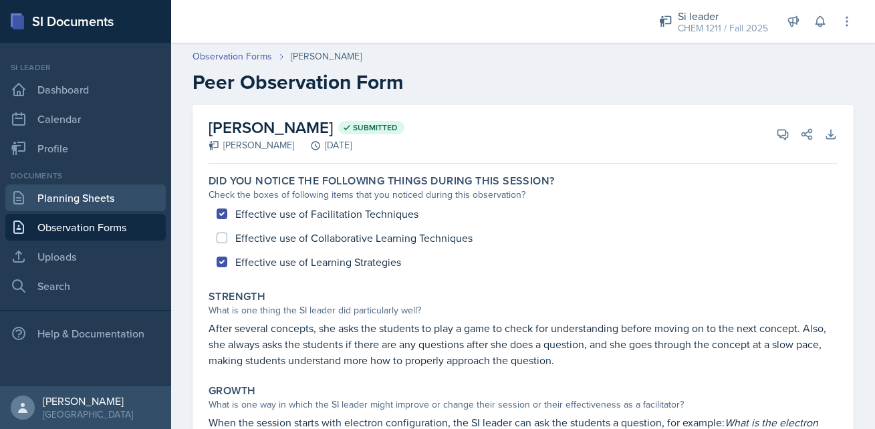
click at [110, 202] on link "Planning Sheets" at bounding box center [85, 197] width 160 height 27
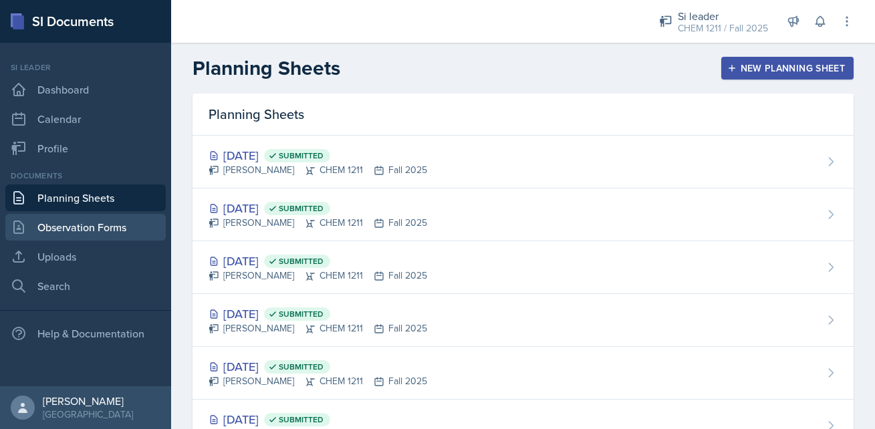
click at [83, 225] on link "Observation Forms" at bounding box center [85, 227] width 160 height 27
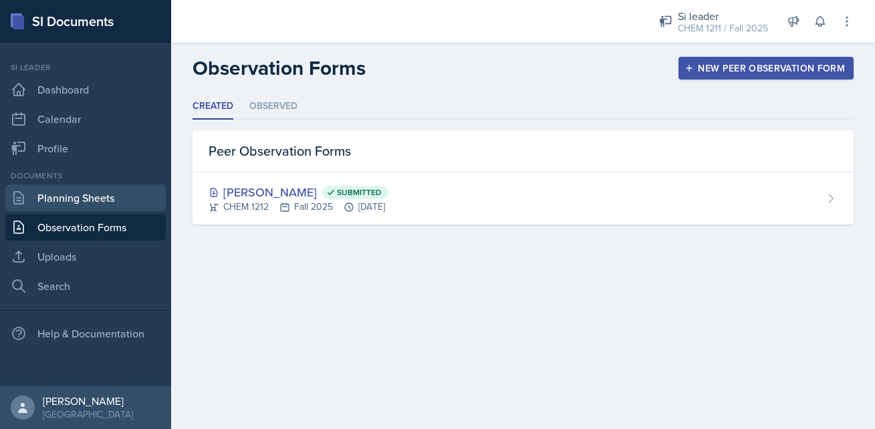
click at [69, 198] on link "Planning Sheets" at bounding box center [85, 197] width 160 height 27
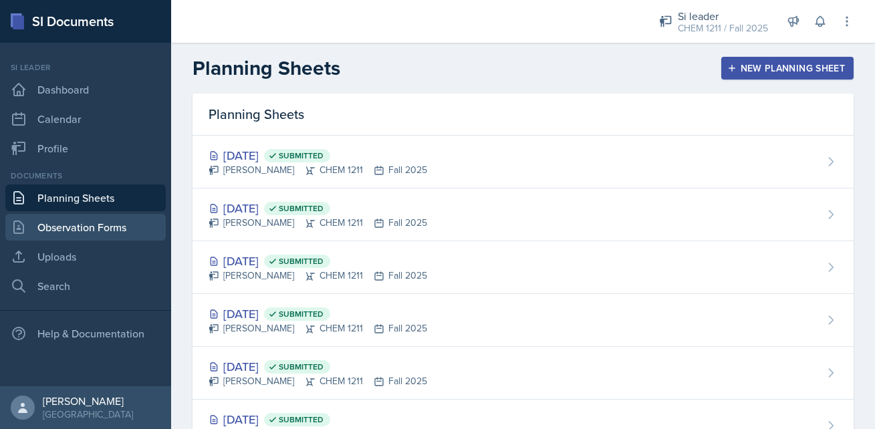
click at [108, 217] on link "Observation Forms" at bounding box center [85, 227] width 160 height 27
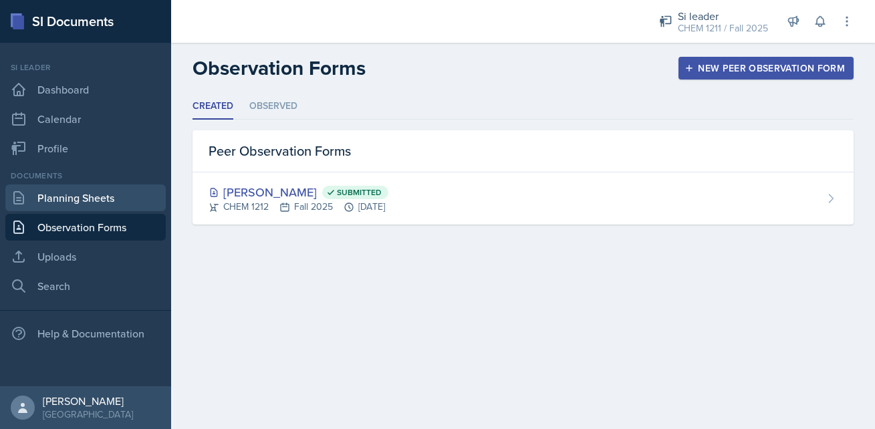
click at [108, 198] on link "Planning Sheets" at bounding box center [85, 197] width 160 height 27
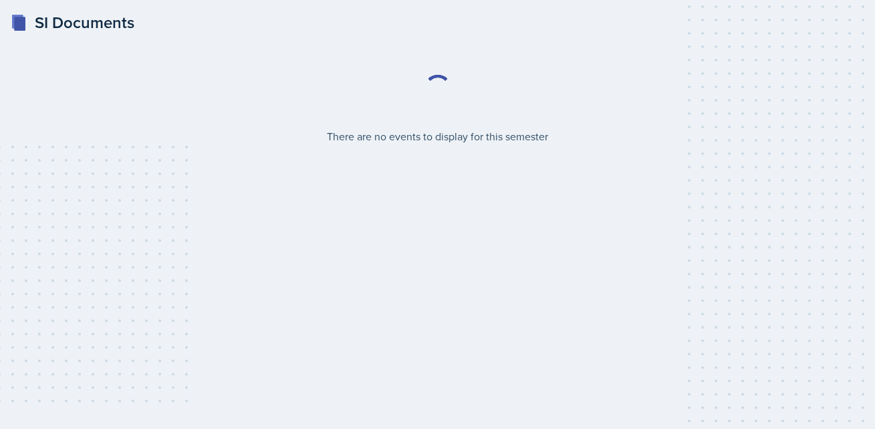
select select "2bed604d-1099-4043-b1bc-2365e8740244"
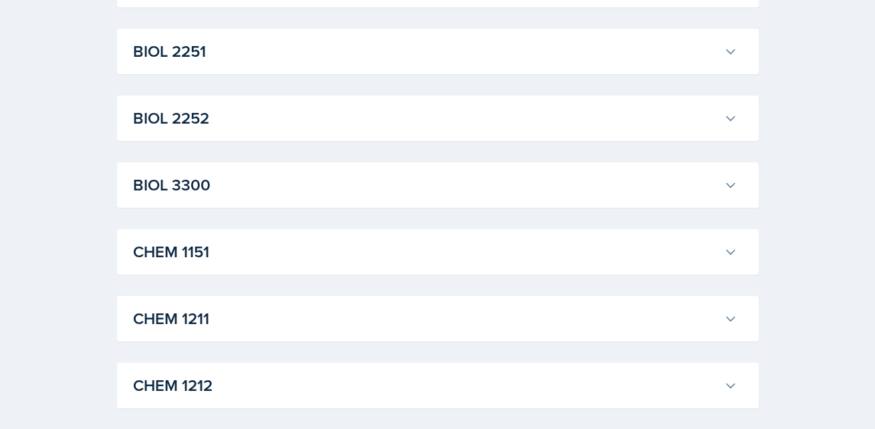
scroll to position [593, 0]
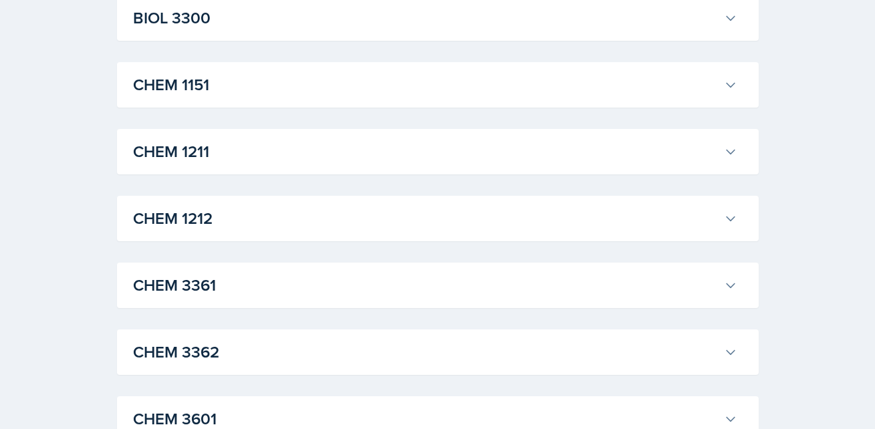
click at [314, 217] on h3 "CHEM 1212" at bounding box center [425, 218] width 585 height 24
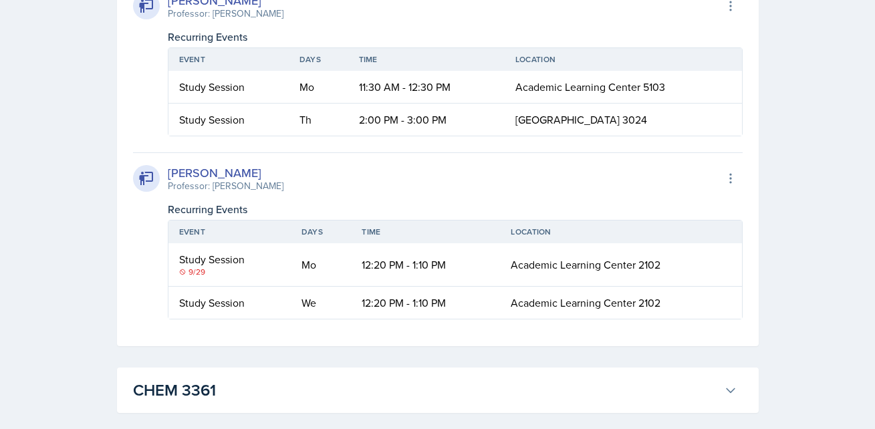
scroll to position [1085, 0]
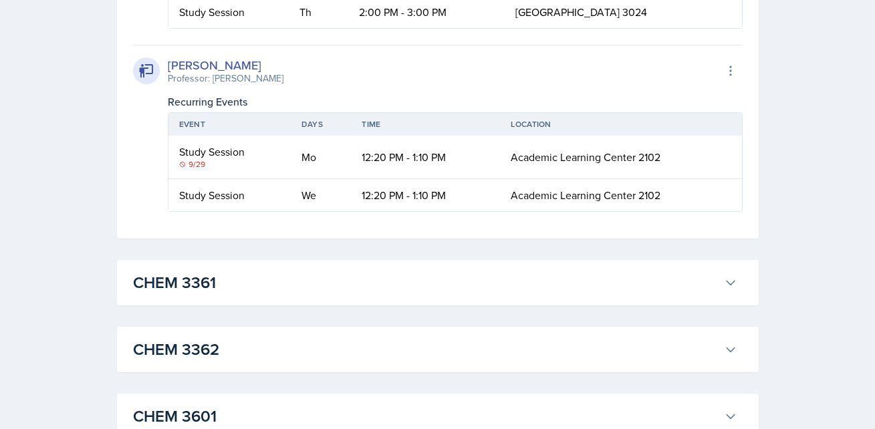
click at [288, 74] on div "[PERSON_NAME] Professor: [PERSON_NAME] Export to Google Calendar" at bounding box center [437, 70] width 609 height 29
click at [289, 74] on div "[PERSON_NAME] Professor: [PERSON_NAME] Export to Google Calendar" at bounding box center [437, 70] width 609 height 29
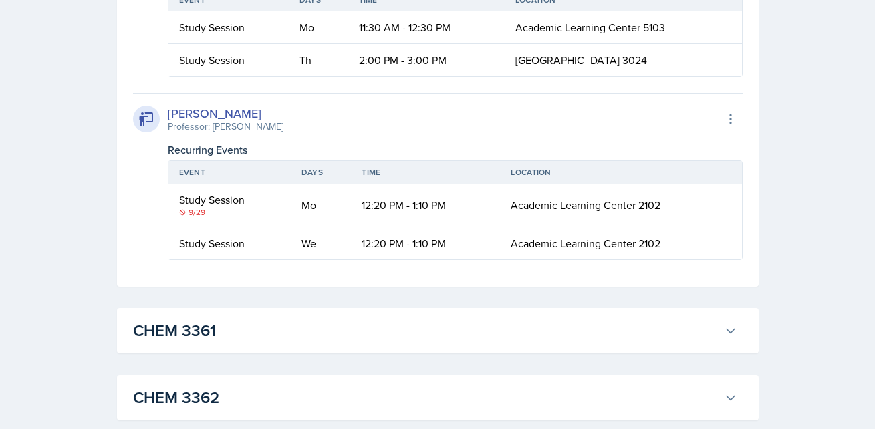
scroll to position [1029, 0]
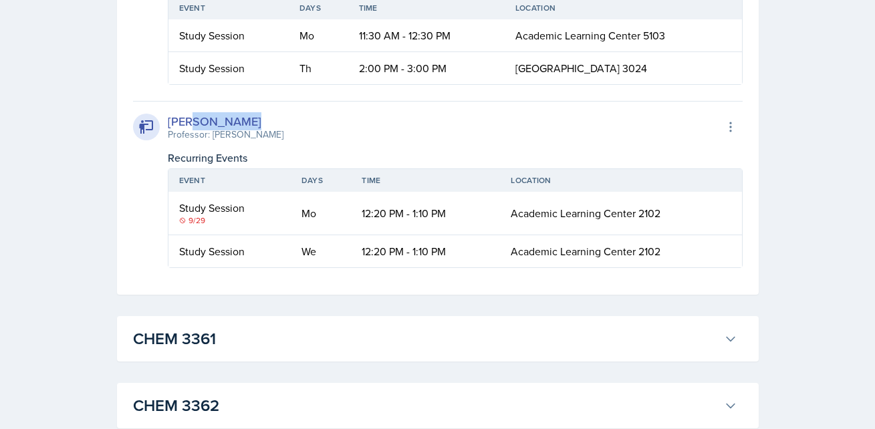
drag, startPoint x: 251, startPoint y: 122, endPoint x: 191, endPoint y: 116, distance: 59.7
click at [191, 116] on div "[PERSON_NAME]" at bounding box center [226, 121] width 116 height 18
click at [223, 118] on div "[PERSON_NAME]" at bounding box center [226, 121] width 116 height 18
click at [264, 118] on div "[PERSON_NAME] Professor: [PERSON_NAME] Export to Google Calendar" at bounding box center [437, 126] width 609 height 29
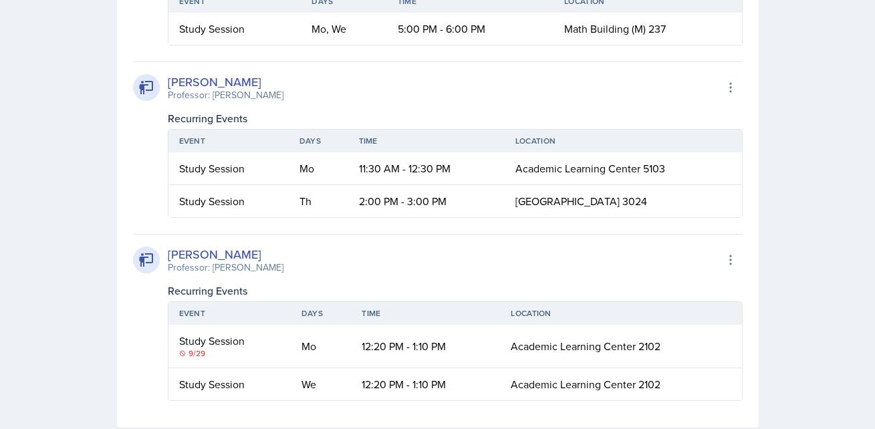
scroll to position [878, 0]
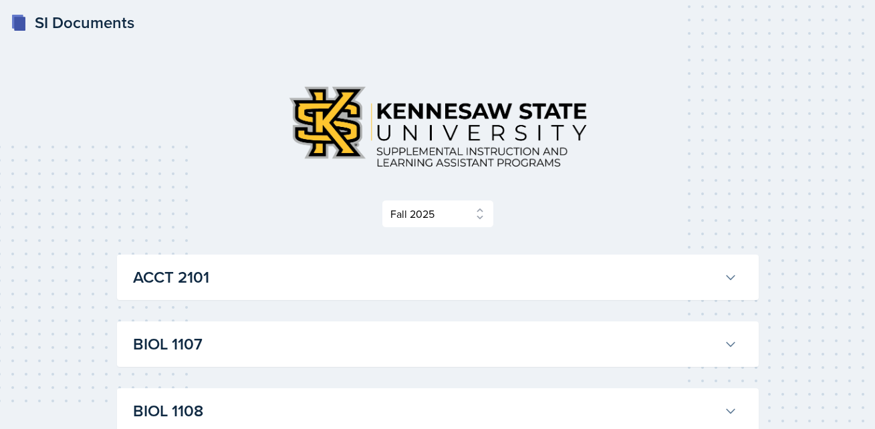
select select "2bed604d-1099-4043-b1bc-2365e8740244"
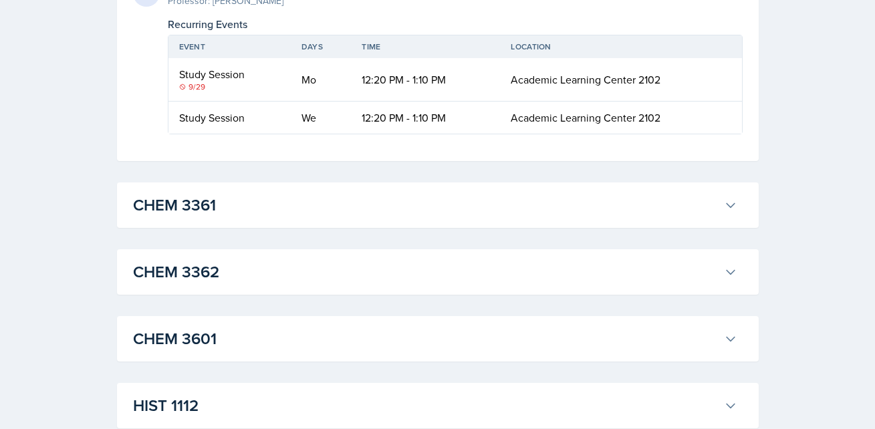
scroll to position [870, 0]
